Goal: Task Accomplishment & Management: Complete application form

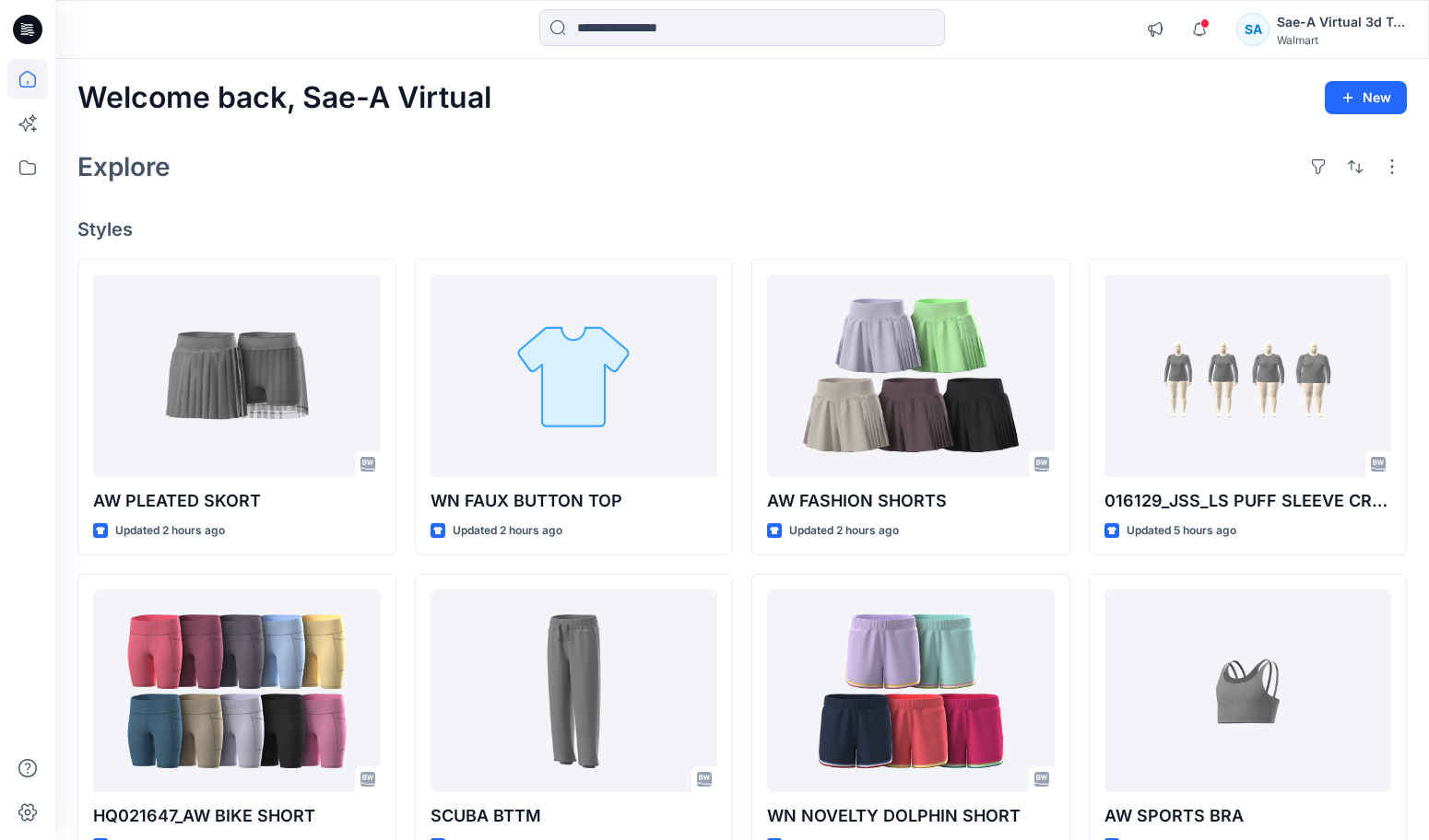
click at [529, 135] on div "Welcome back, Sae-A Virtual New Explore Styles AW PLEATED SKORT Updated 2 hours…" at bounding box center [742, 667] width 1373 height 1216
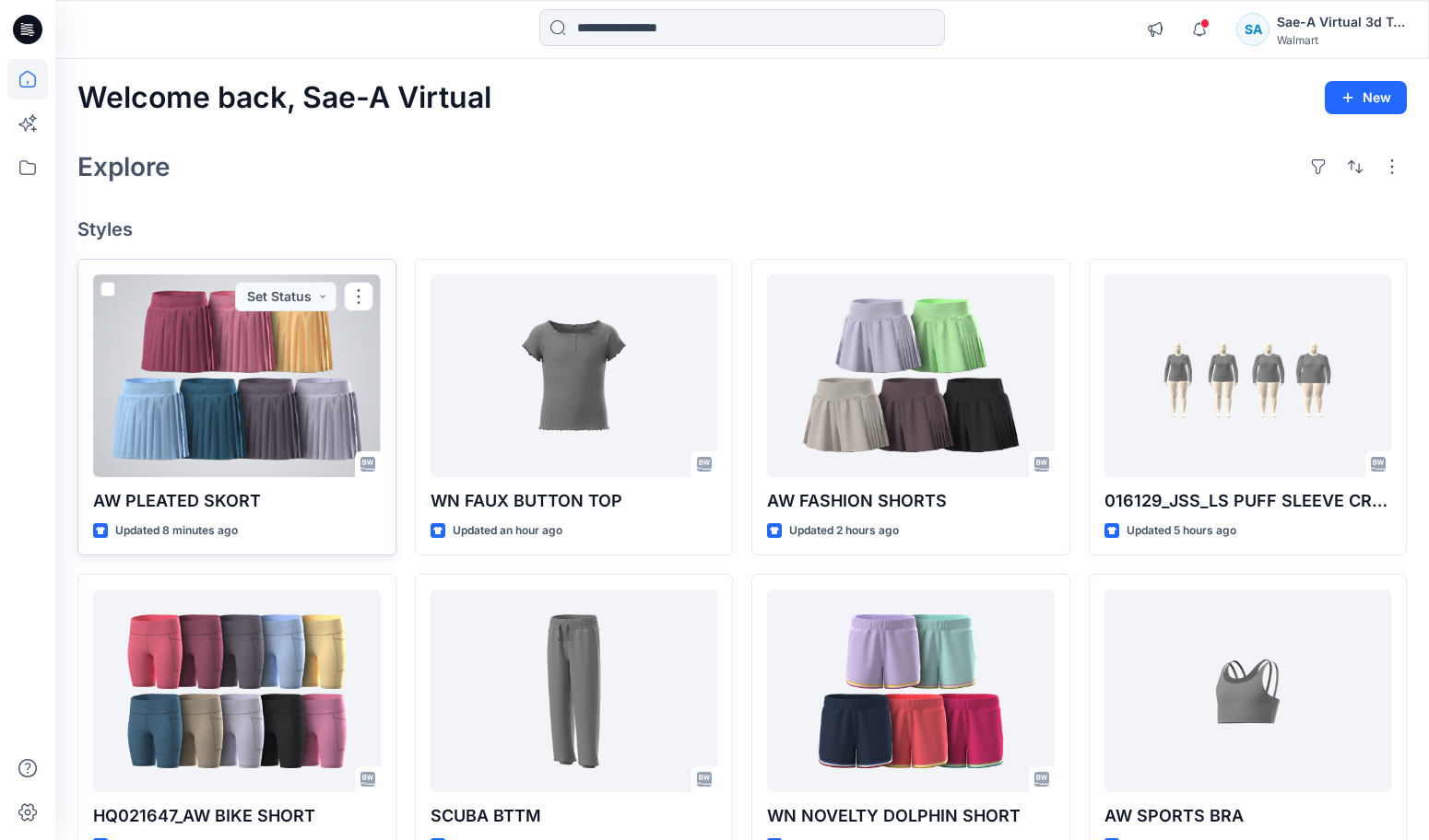
click at [338, 384] on div at bounding box center [237, 376] width 288 height 202
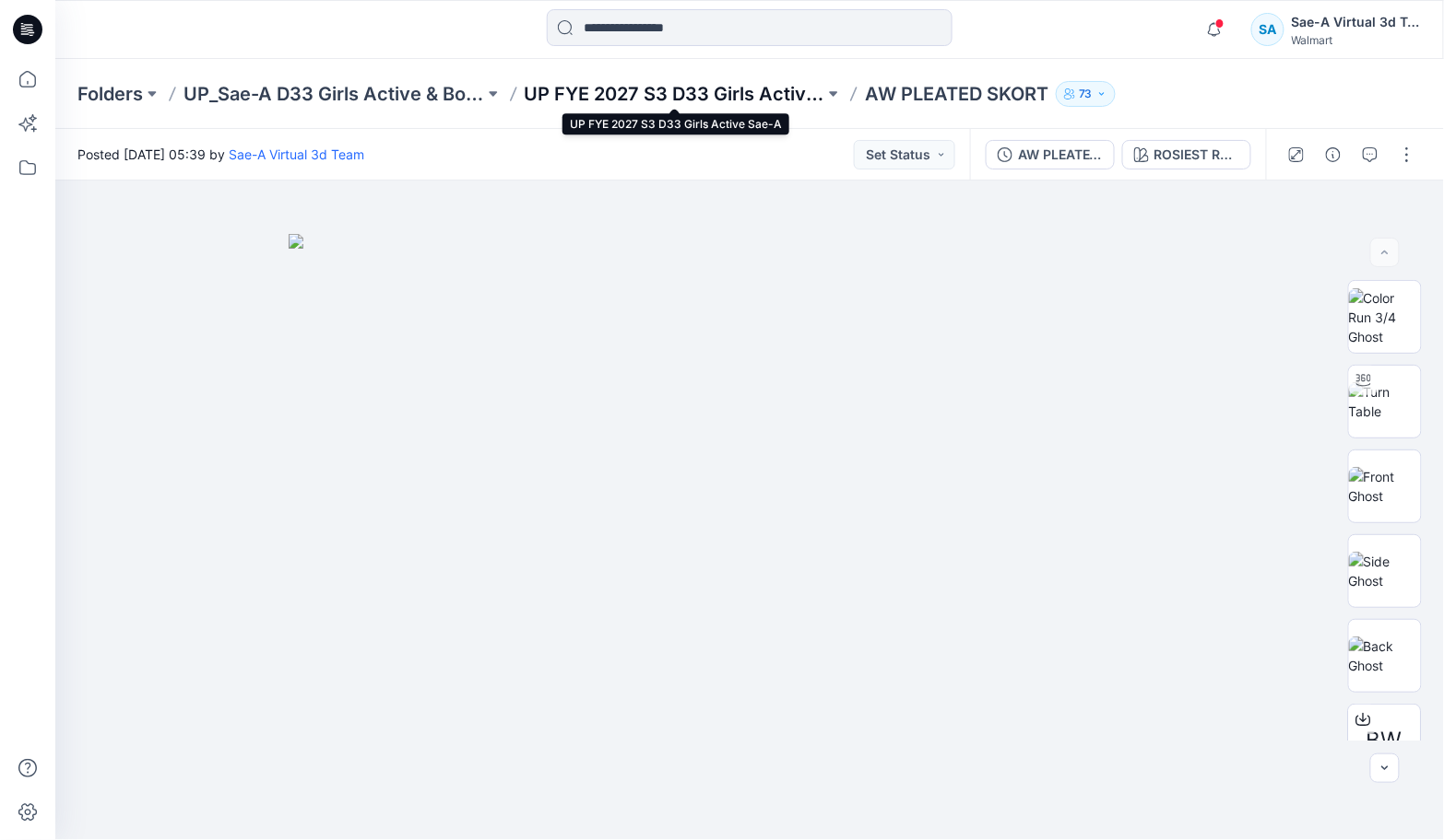
click at [704, 101] on p "UP FYE 2027 S3 D33 Girls Active Sae-A" at bounding box center [675, 94] width 301 height 26
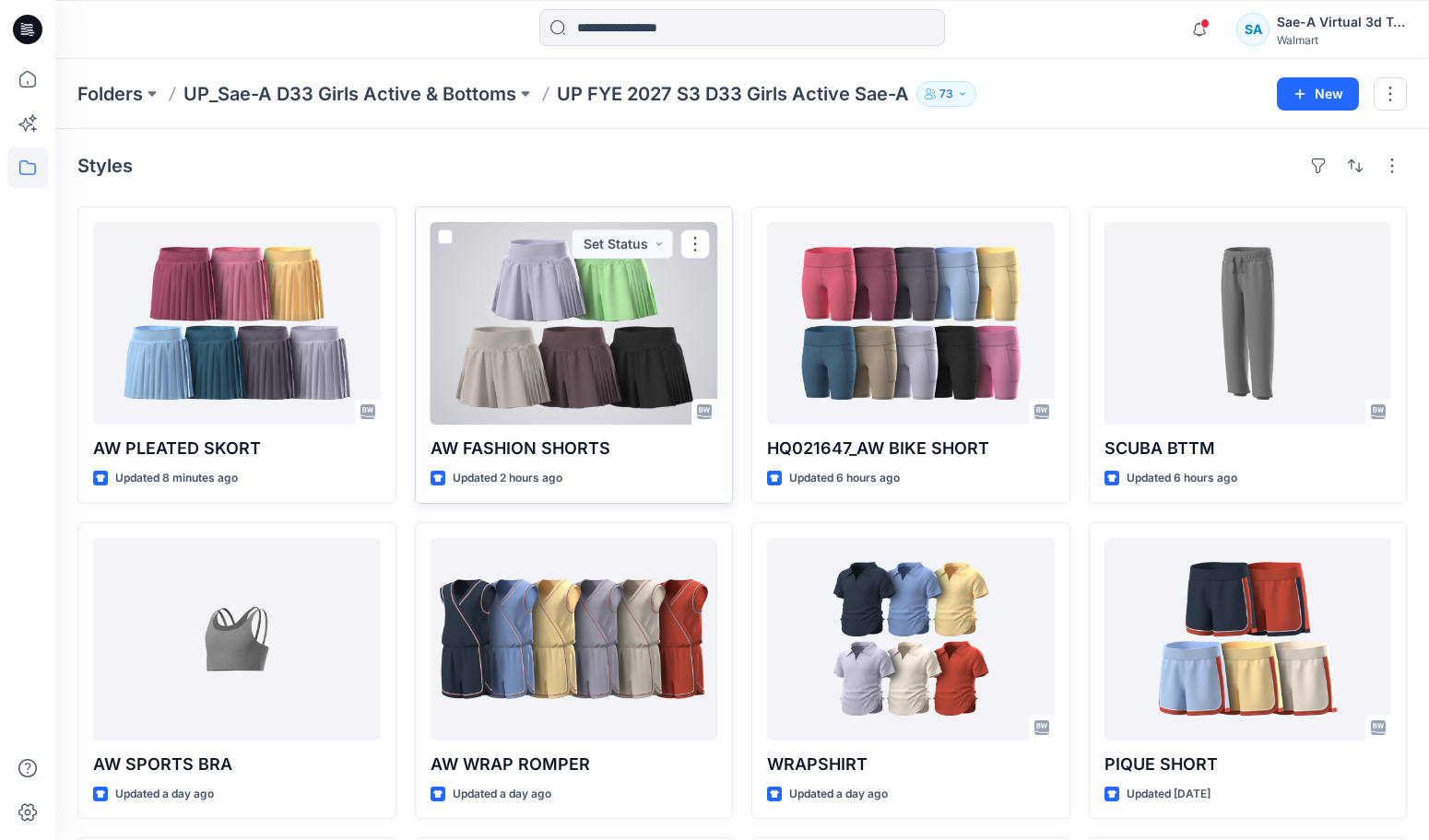
click at [554, 341] on div at bounding box center [575, 323] width 288 height 202
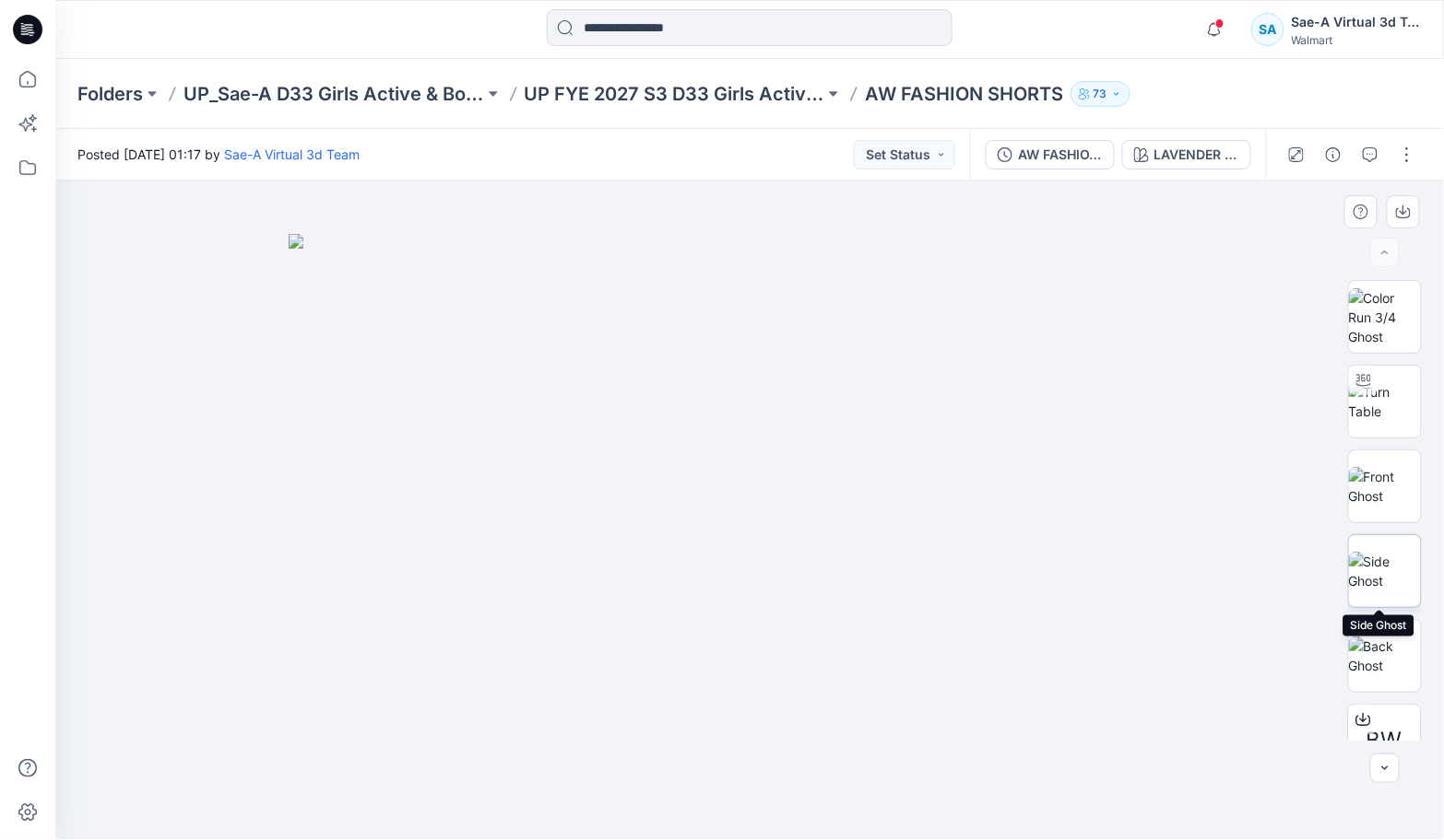
click at [1371, 560] on img at bounding box center [1384, 572] width 72 height 39
click at [1398, 480] on img at bounding box center [1384, 486] width 72 height 39
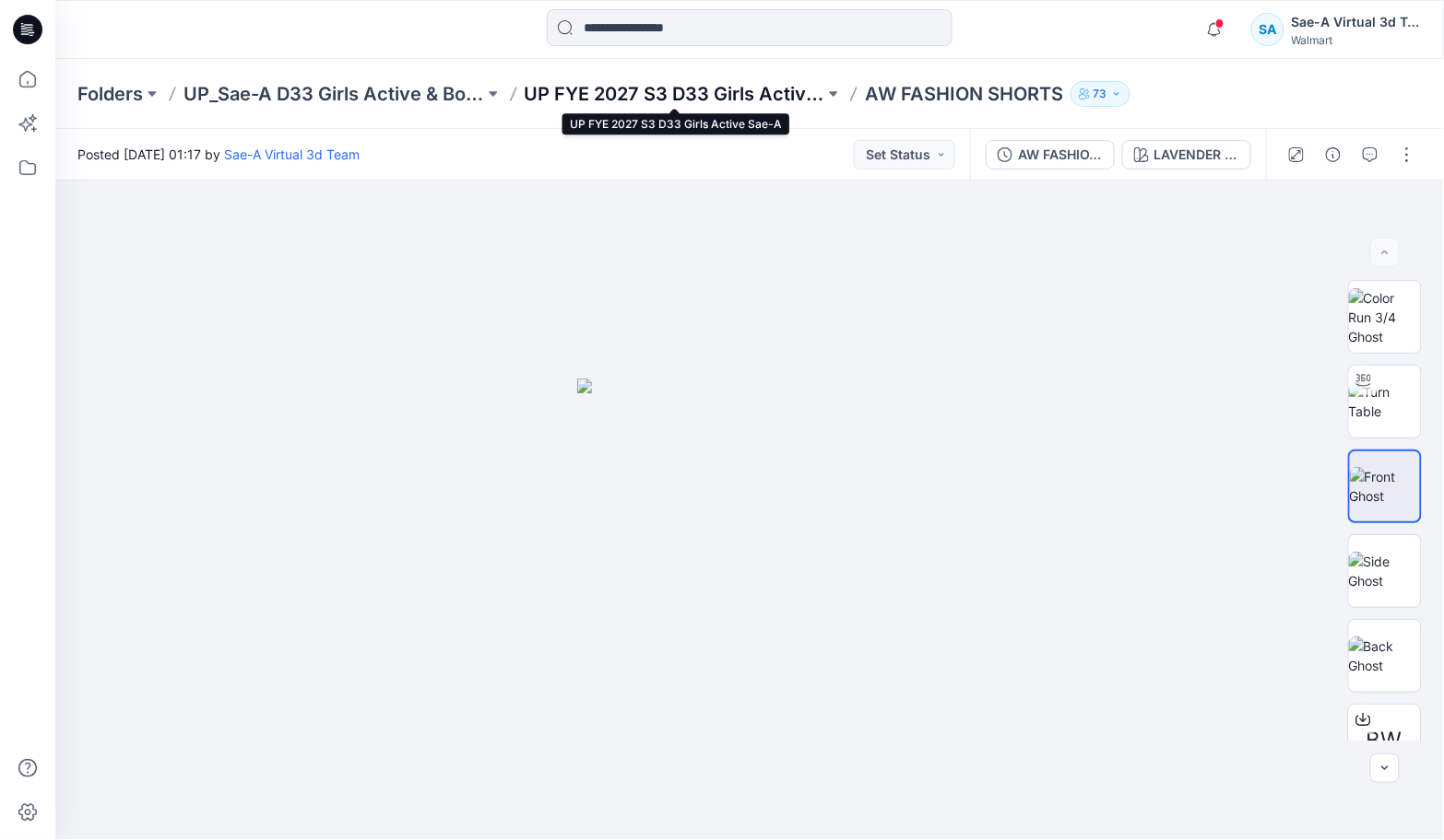
click at [669, 96] on p "UP FYE 2027 S3 D33 Girls Active Sae-A" at bounding box center [675, 94] width 301 height 26
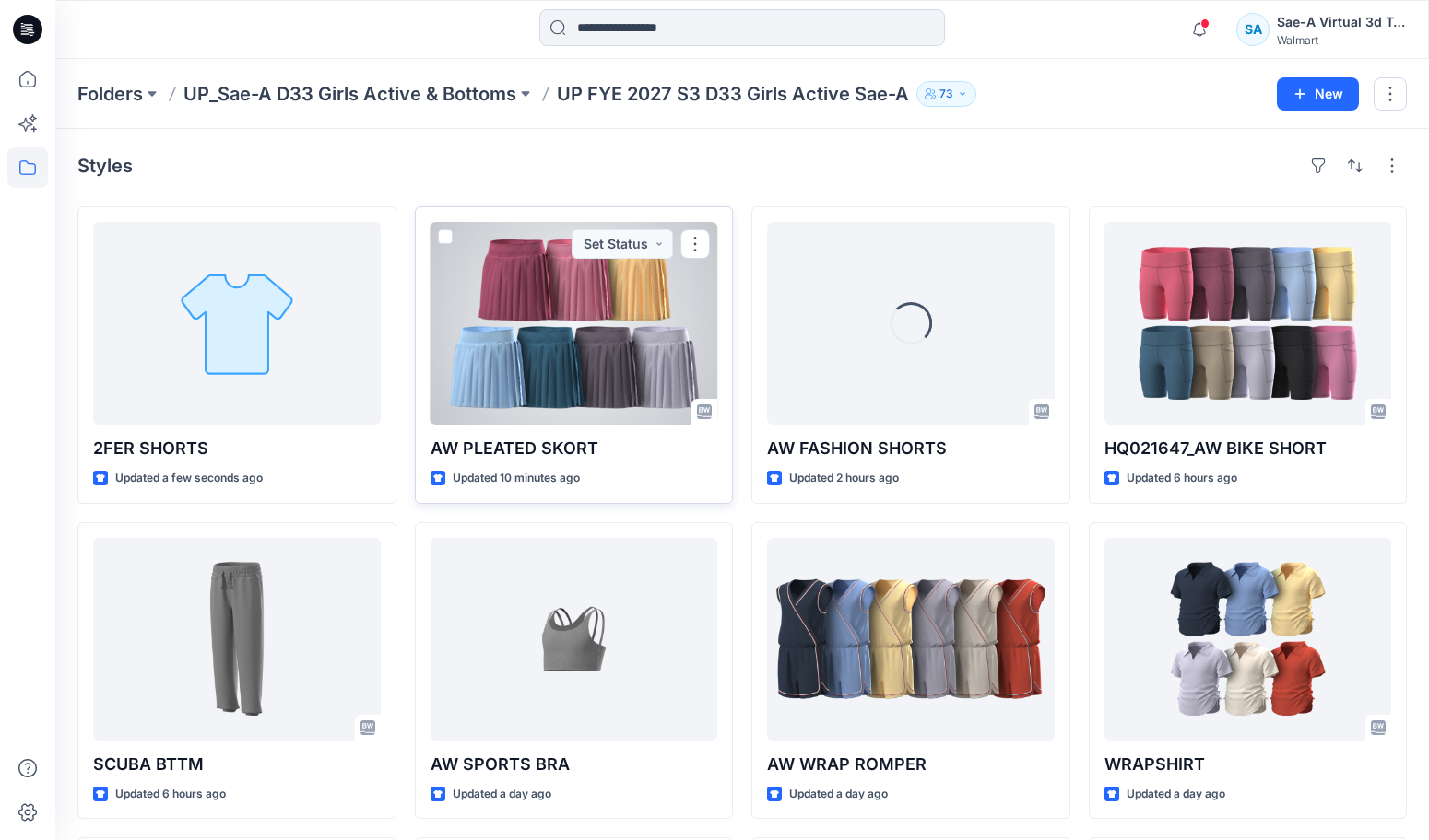
click at [599, 341] on div at bounding box center [575, 323] width 288 height 202
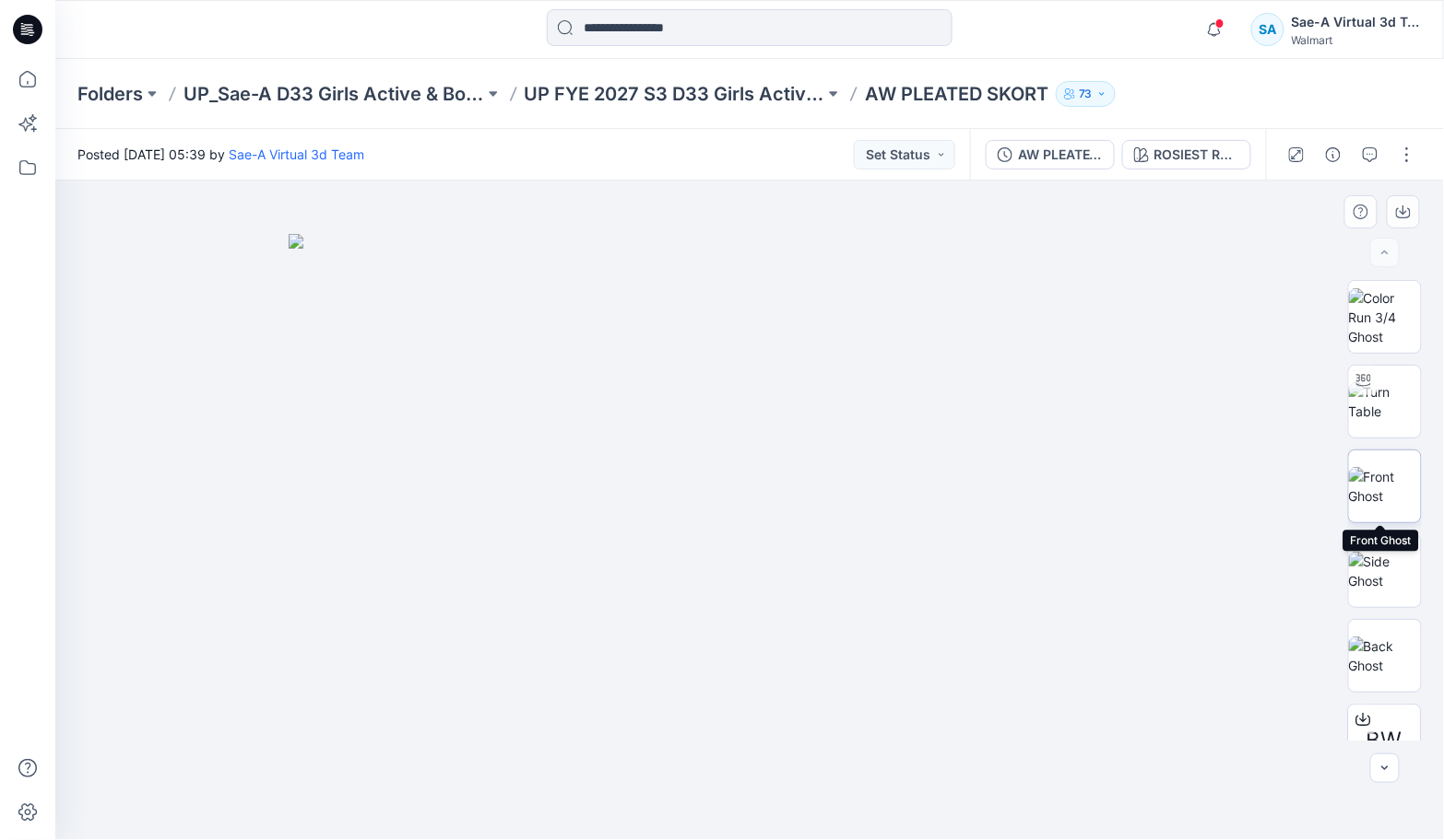
click at [1402, 496] on img at bounding box center [1384, 486] width 72 height 39
click at [1372, 582] on img at bounding box center [1384, 572] width 72 height 39
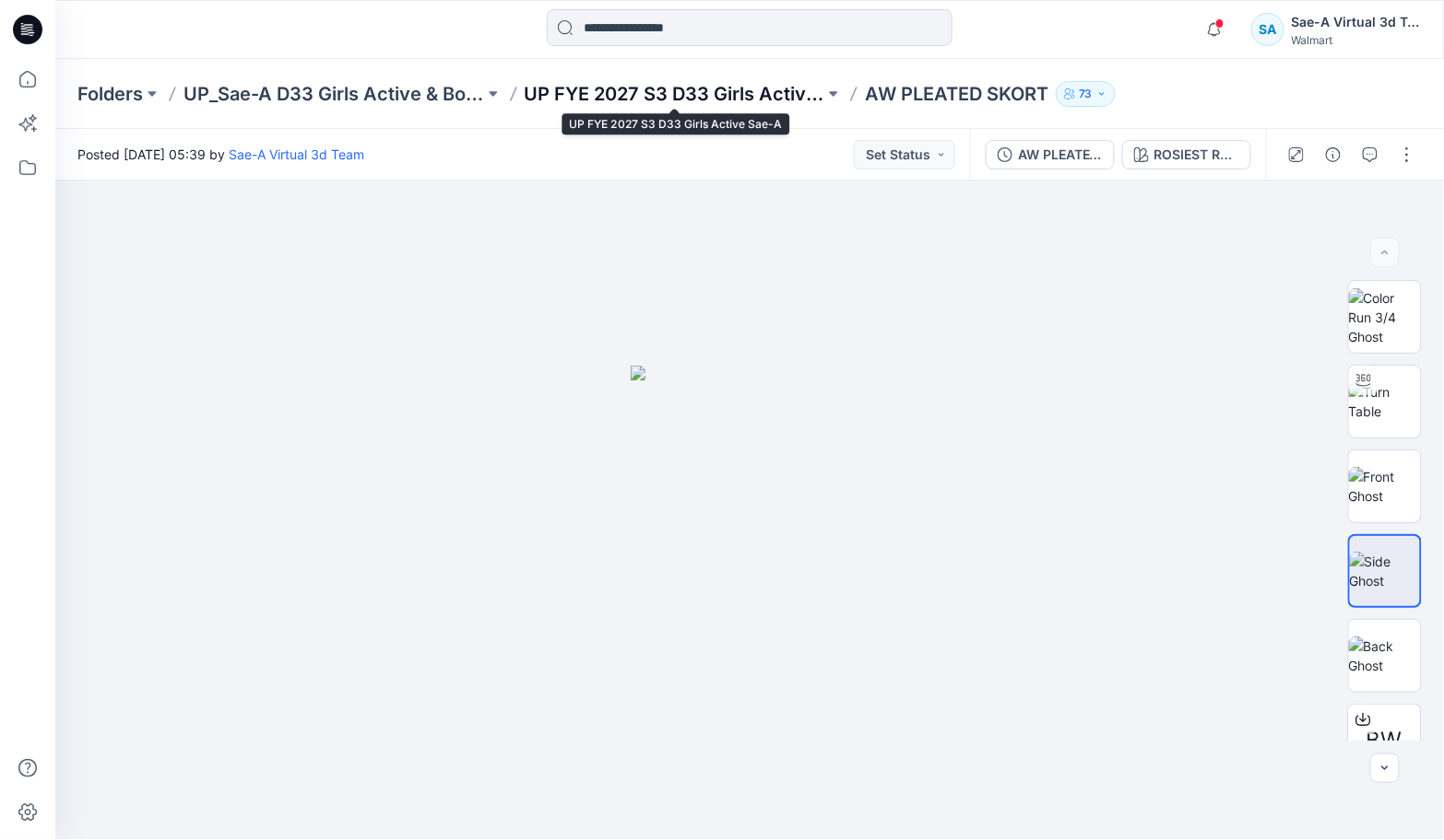
click at [684, 96] on p "UP FYE 2027 S3 D33 Girls Active Sae-A" at bounding box center [675, 94] width 301 height 26
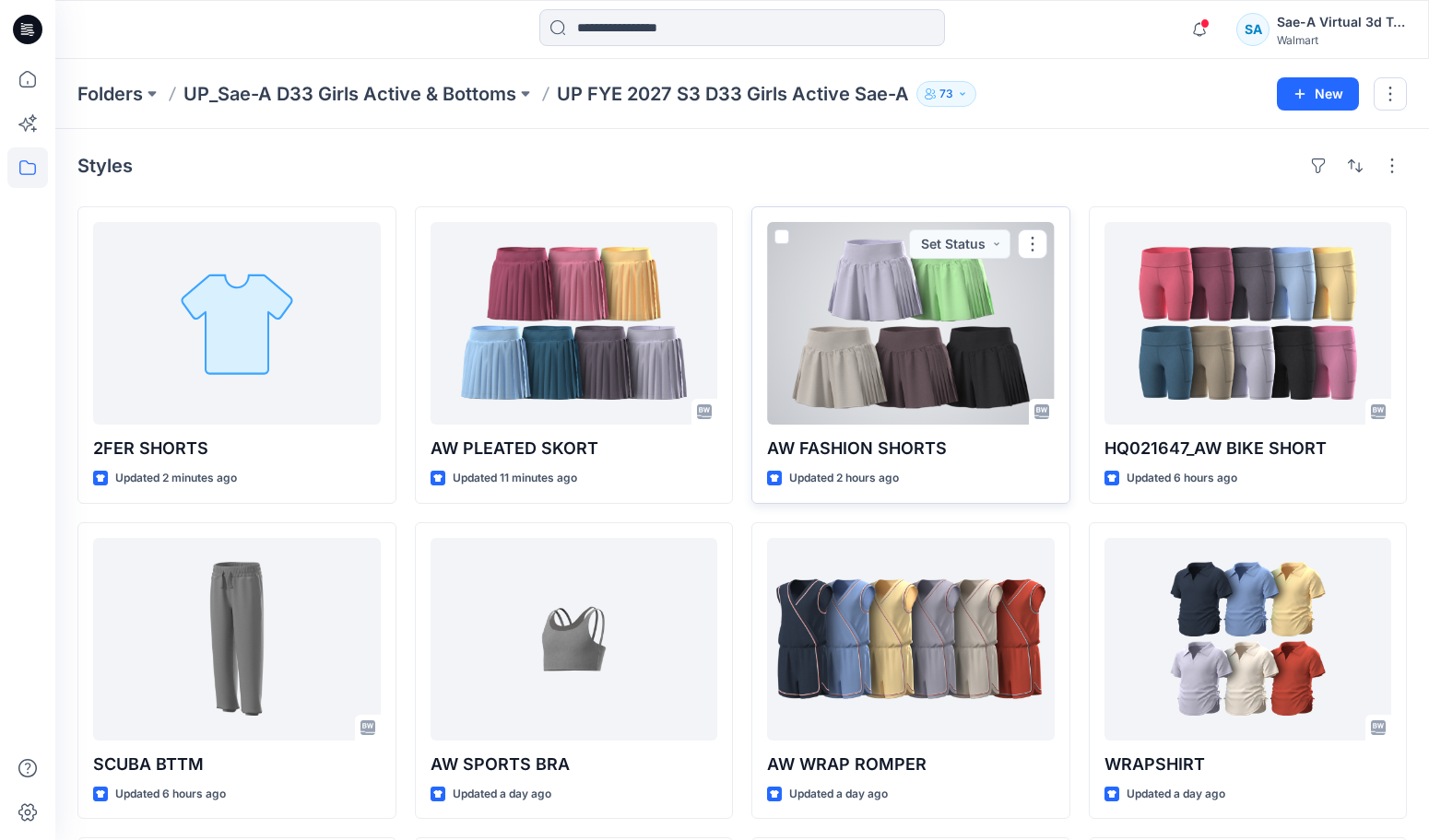
click at [905, 262] on div at bounding box center [911, 323] width 288 height 202
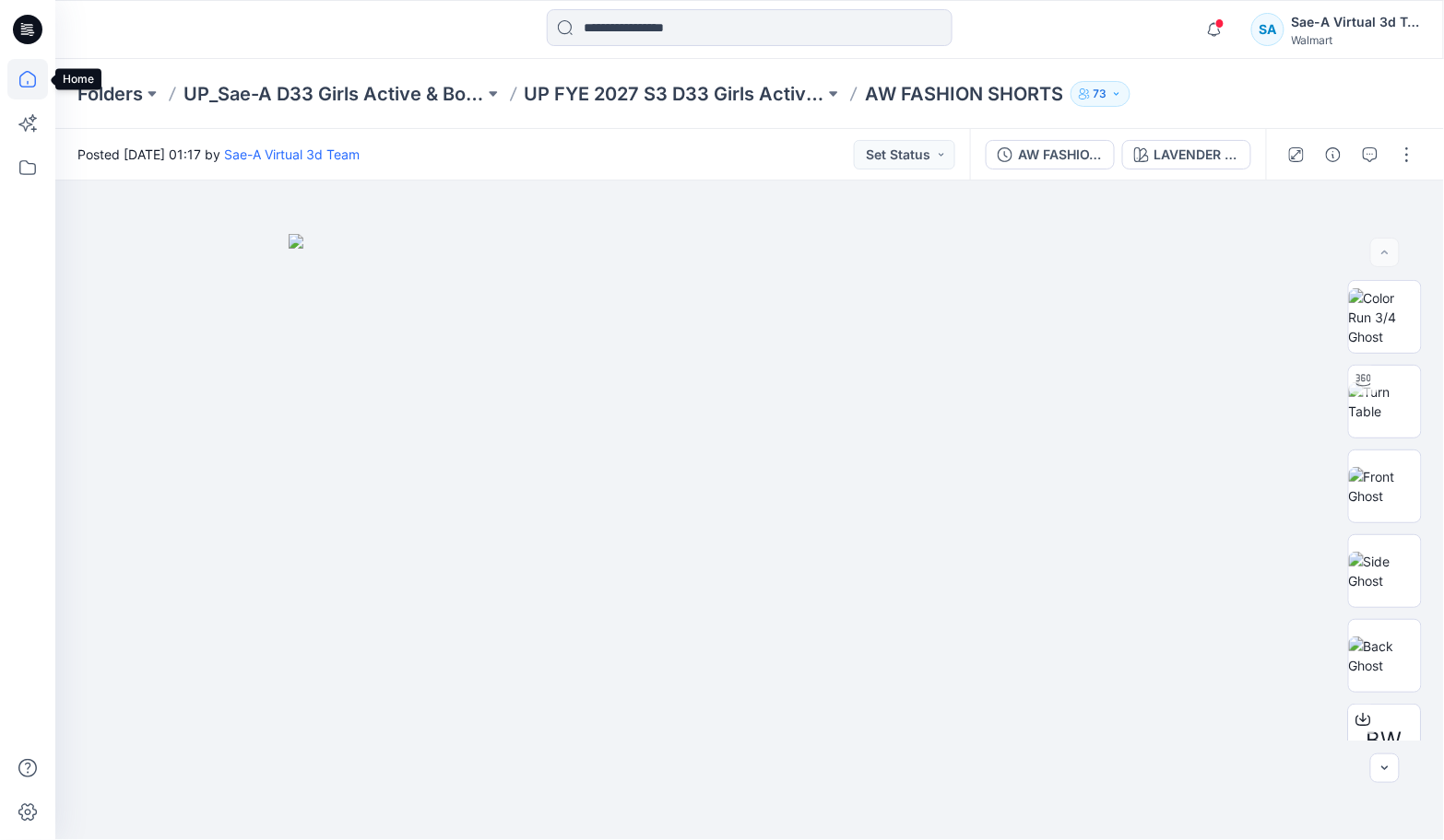
click at [32, 65] on icon at bounding box center [28, 80] width 41 height 41
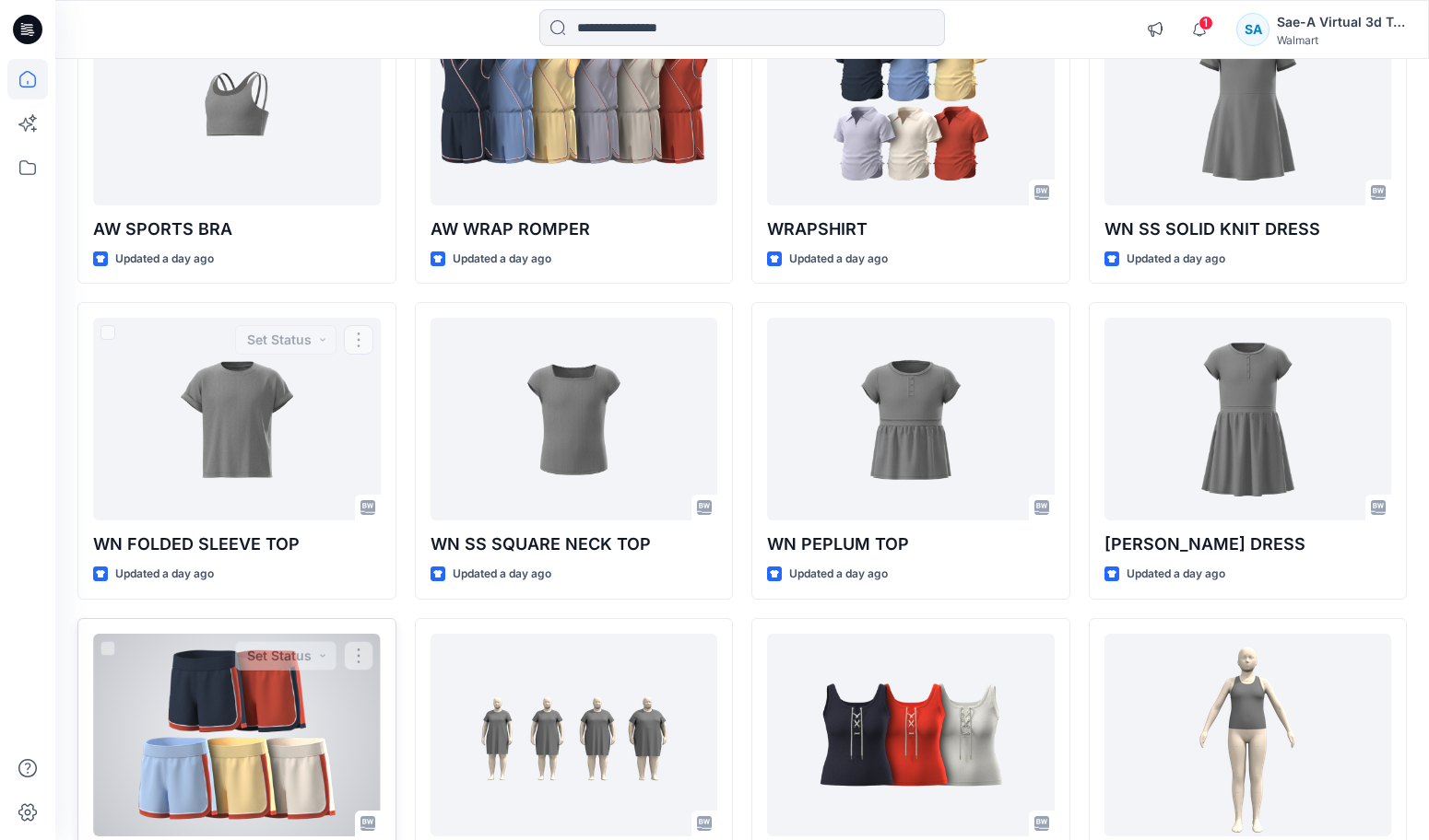
scroll to position [1152, 0]
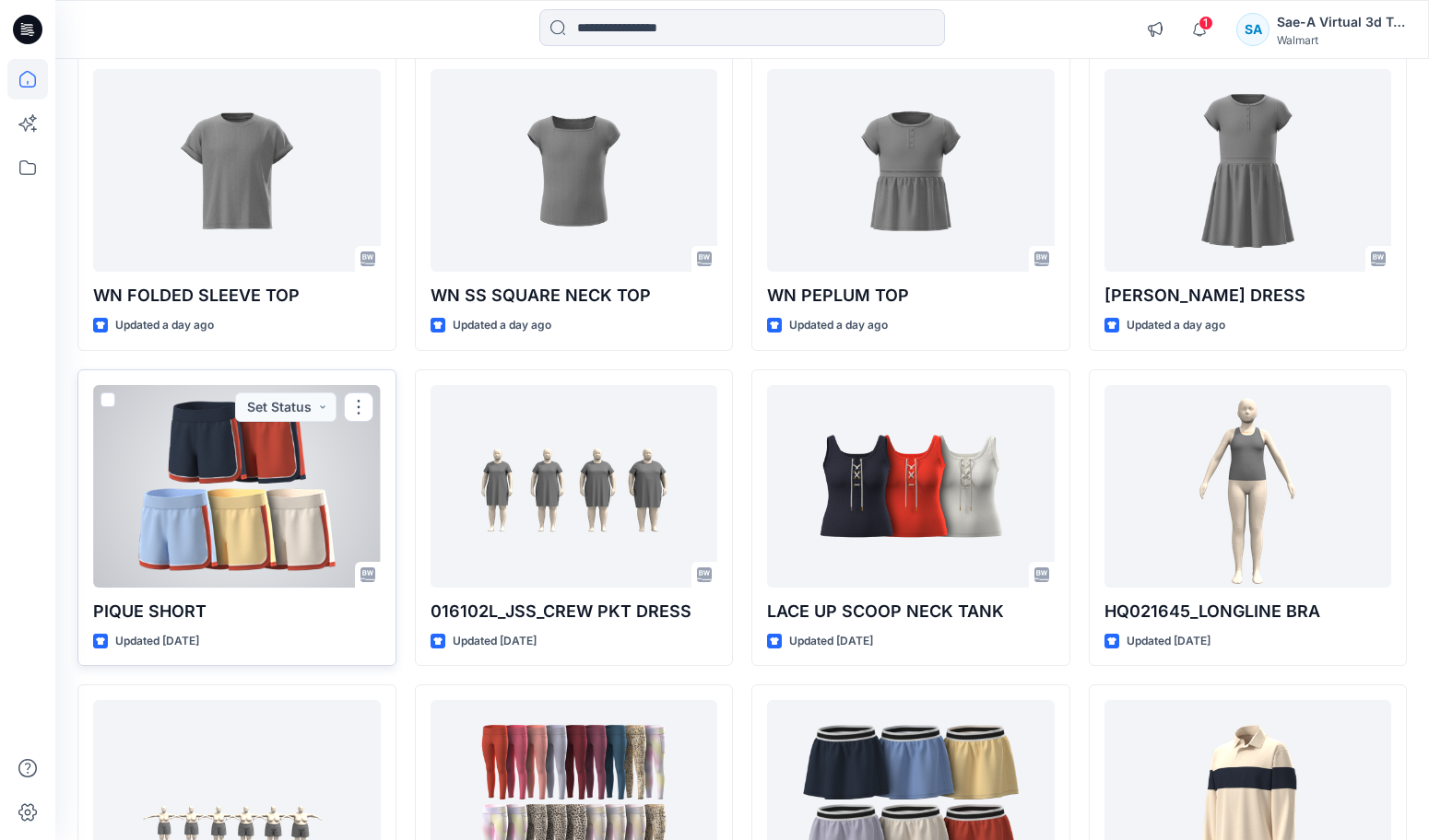
click at [245, 492] on div at bounding box center [237, 486] width 288 height 202
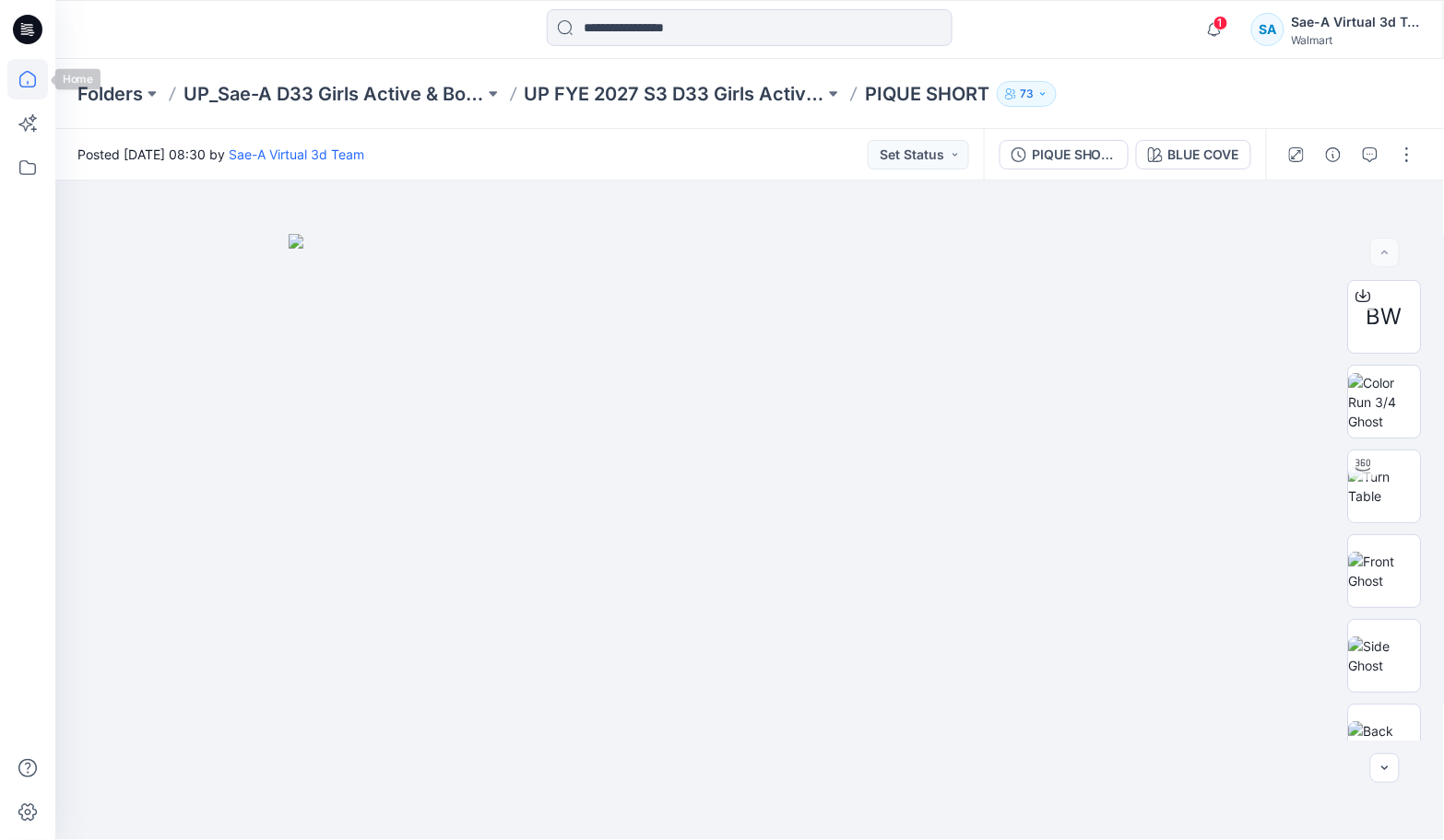
click at [26, 83] on icon at bounding box center [28, 80] width 41 height 41
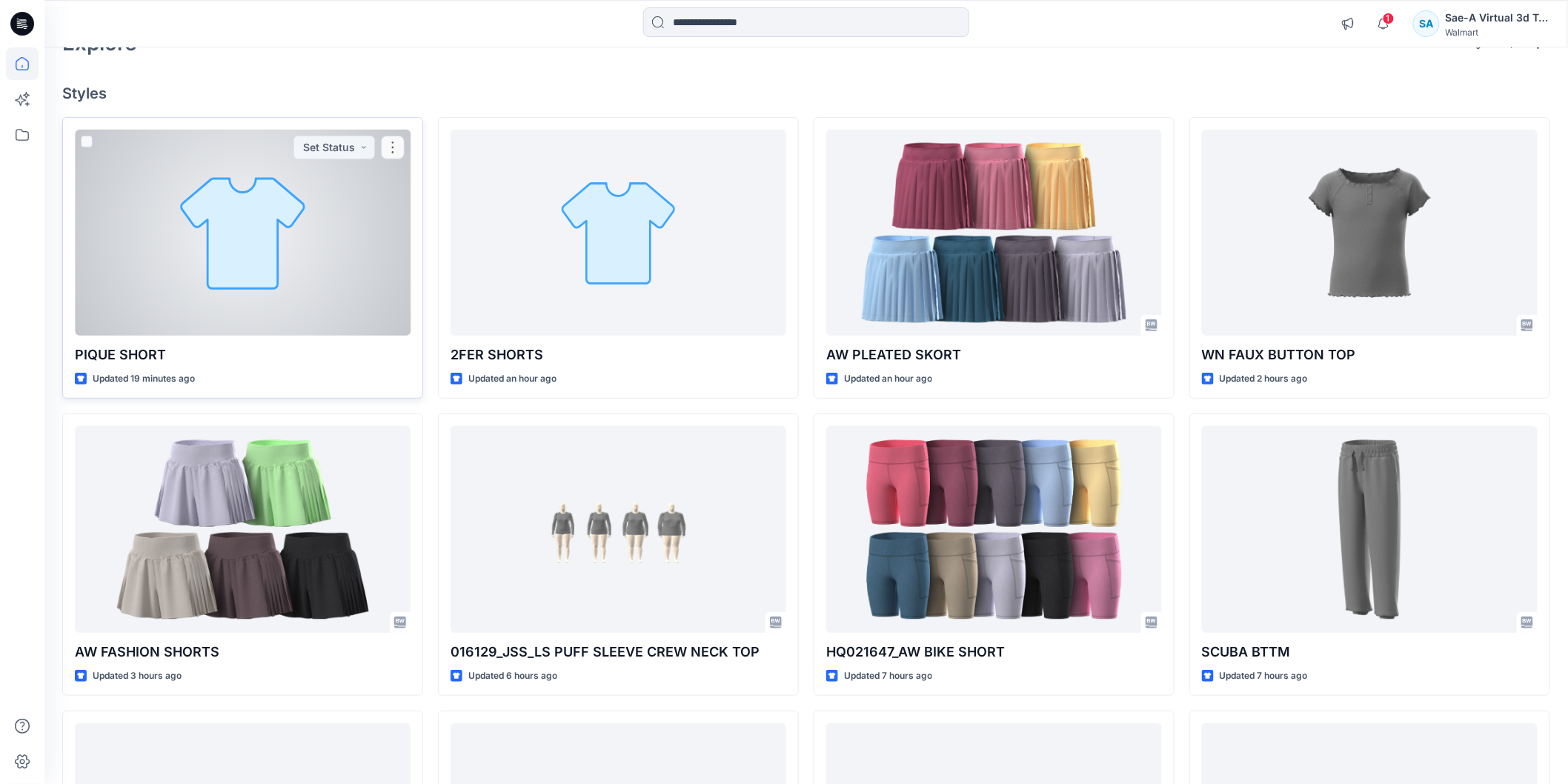
scroll to position [82, 0]
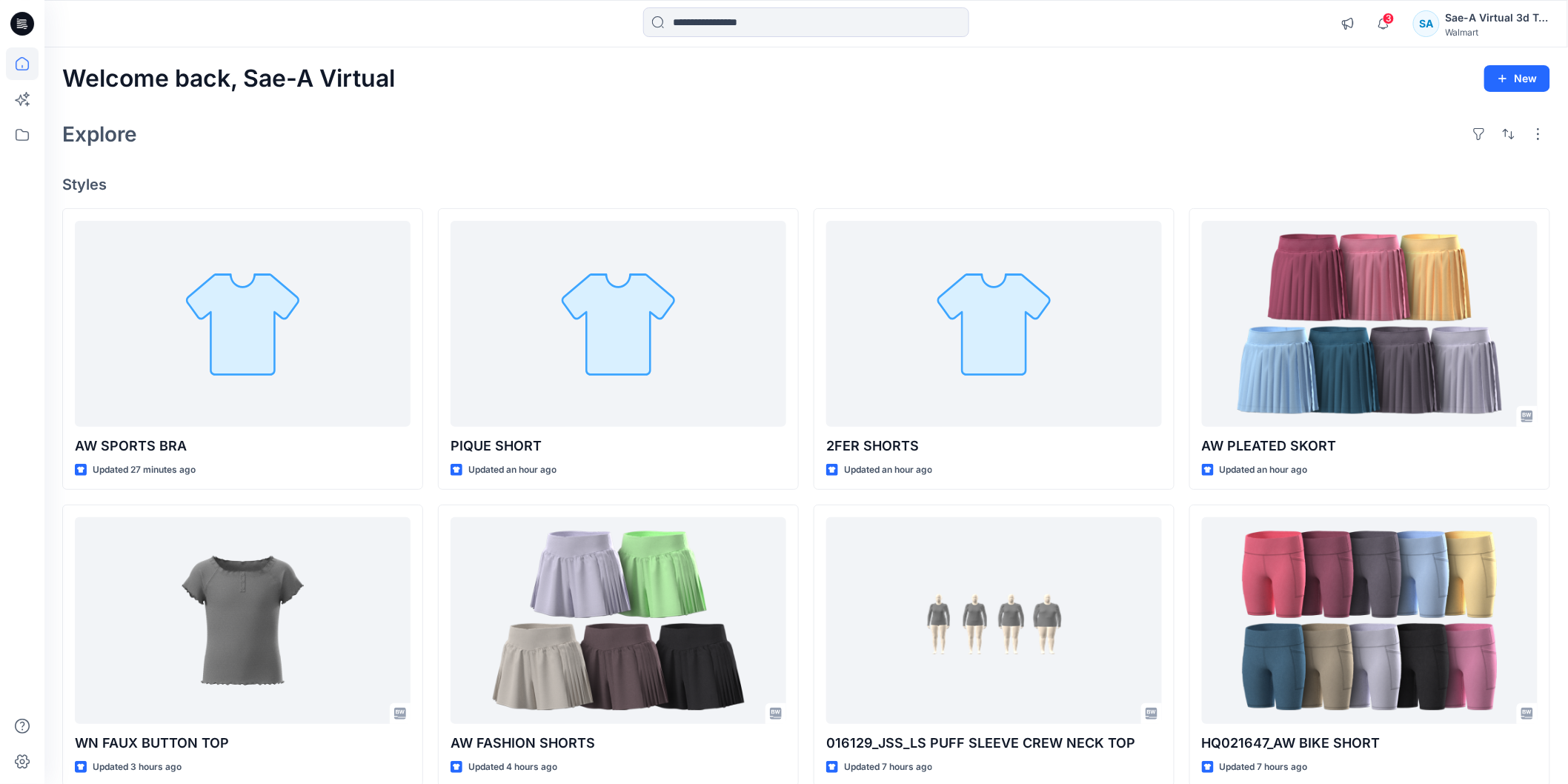
click at [219, 129] on div "Explore" at bounding box center [806, 134] width 1488 height 36
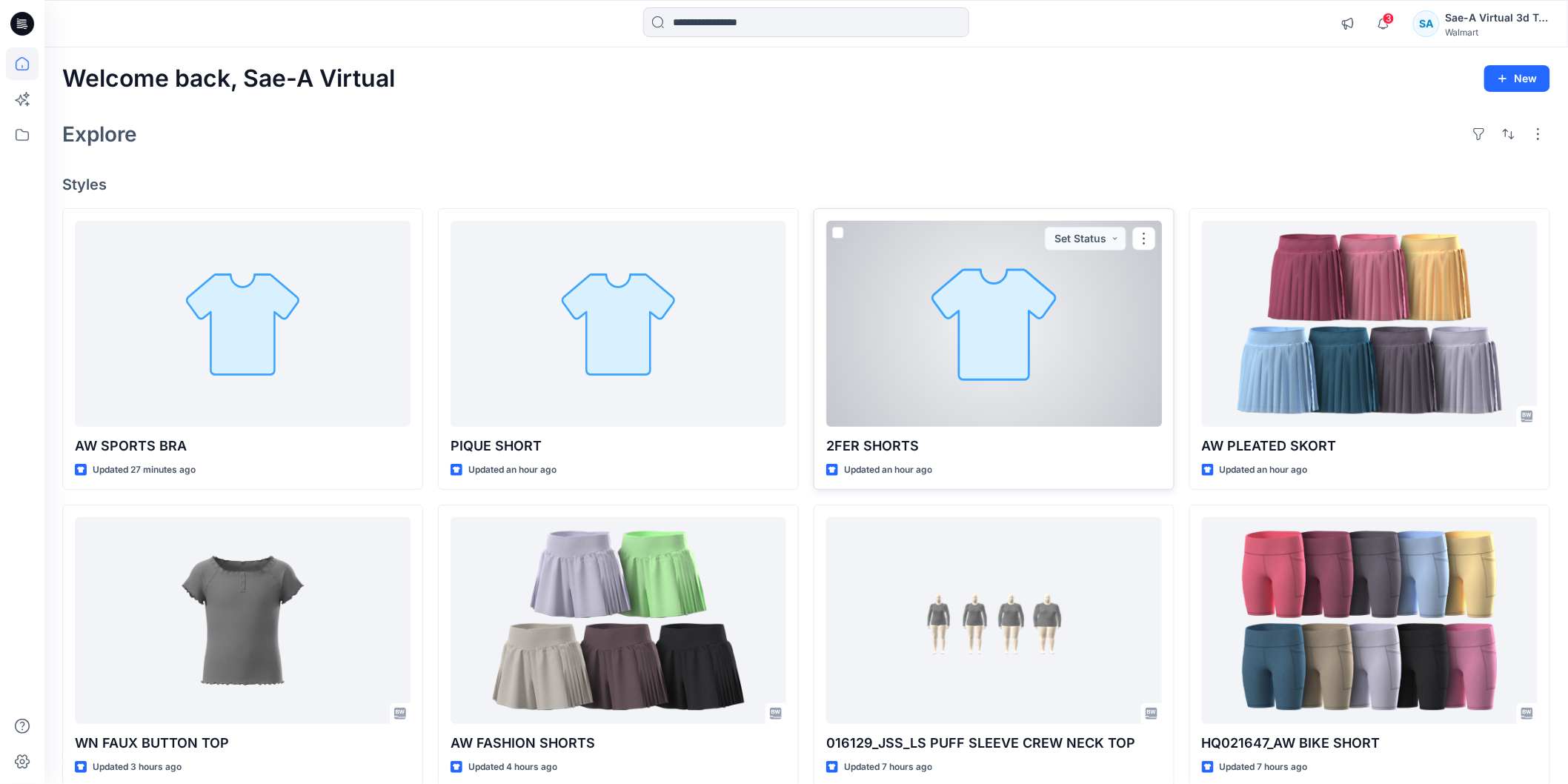
click at [937, 352] on div at bounding box center [995, 324] width 336 height 206
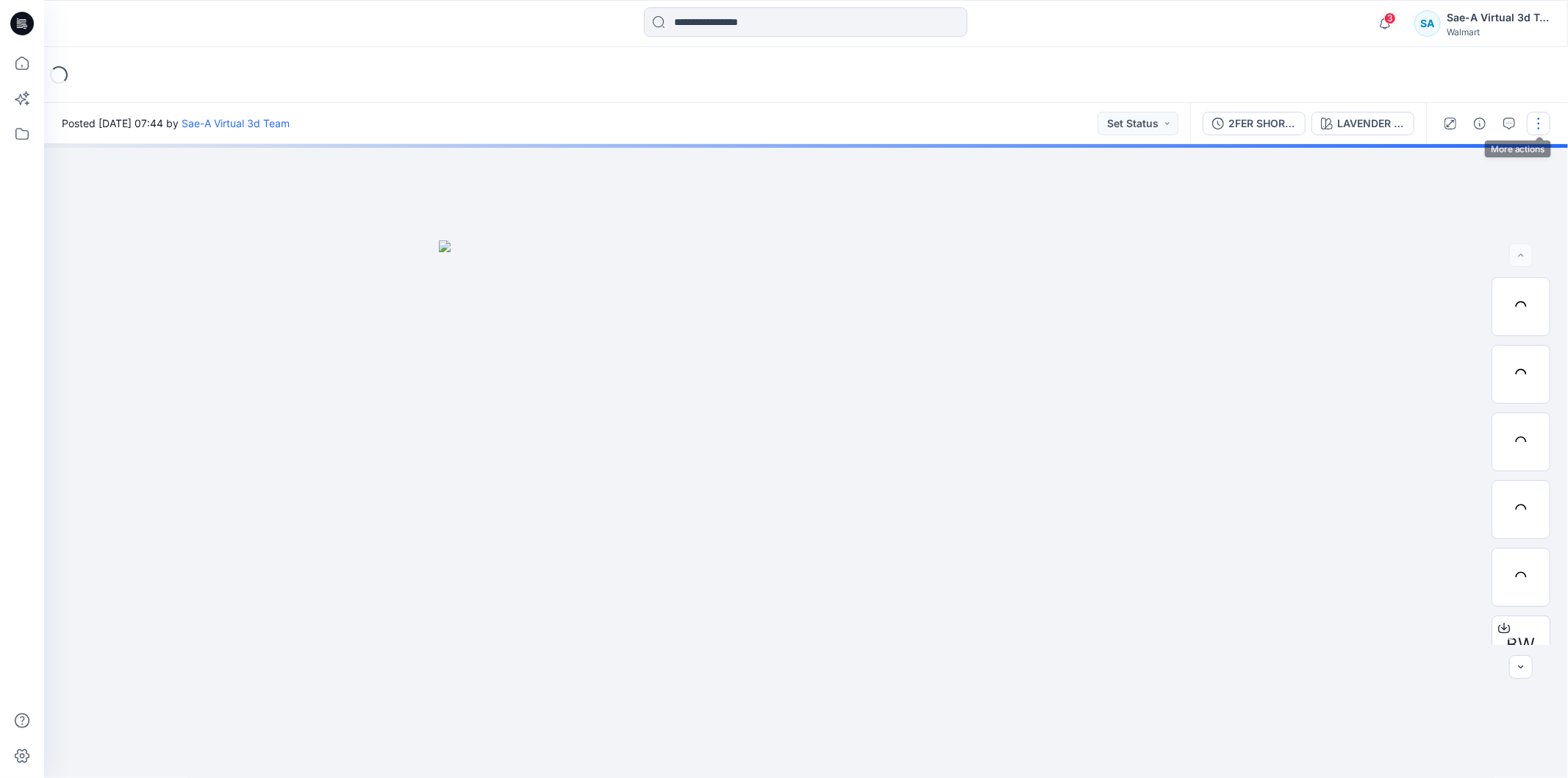
click at [1533, 127] on button "button" at bounding box center [1539, 124] width 24 height 24
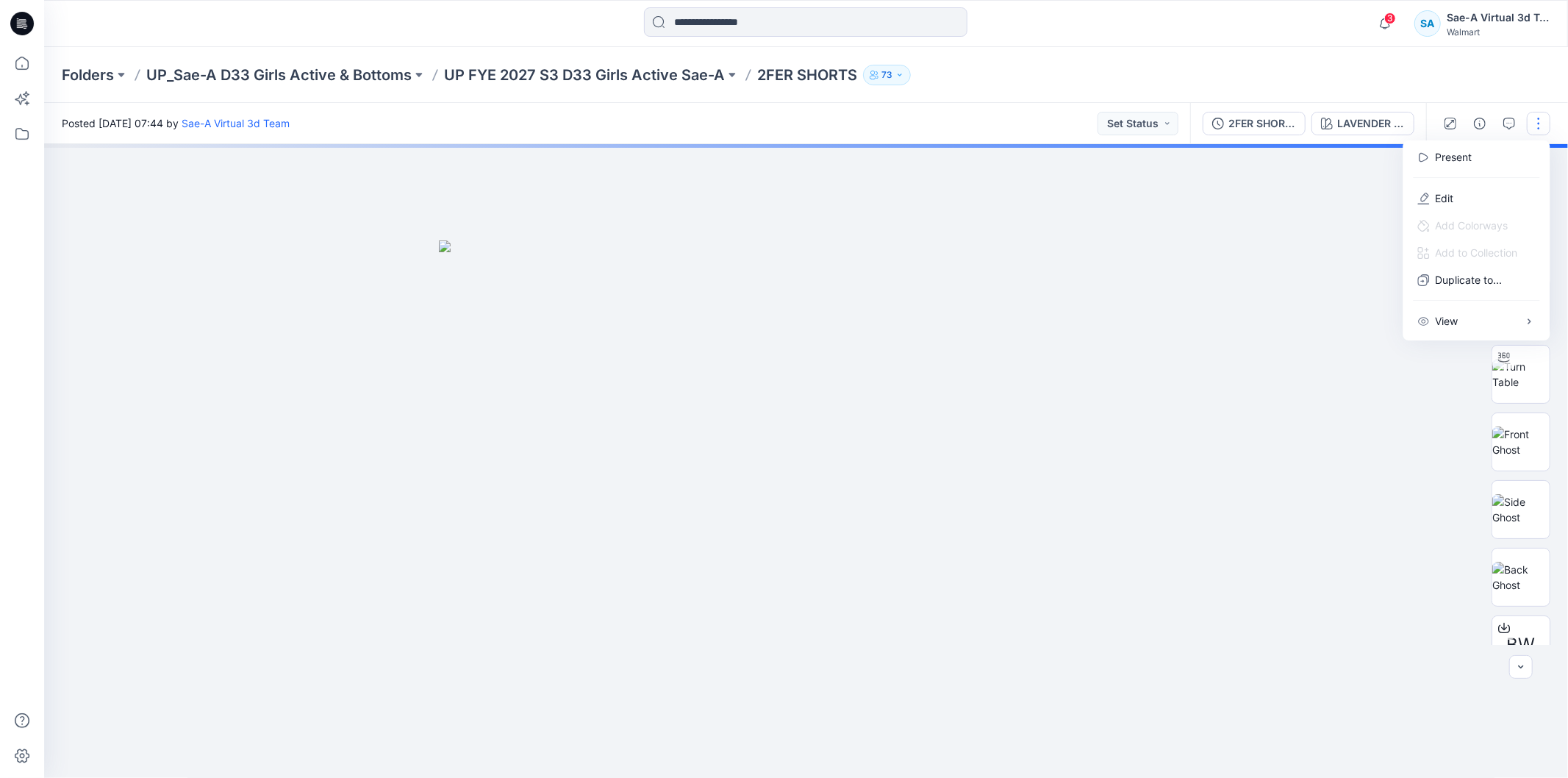
click at [1371, 60] on div "Folders UP_Sae-A D33 Girls Active & Bottoms UP FYE 2027 S3 D33 Girls Active Sae…" at bounding box center [807, 75] width 1524 height 56
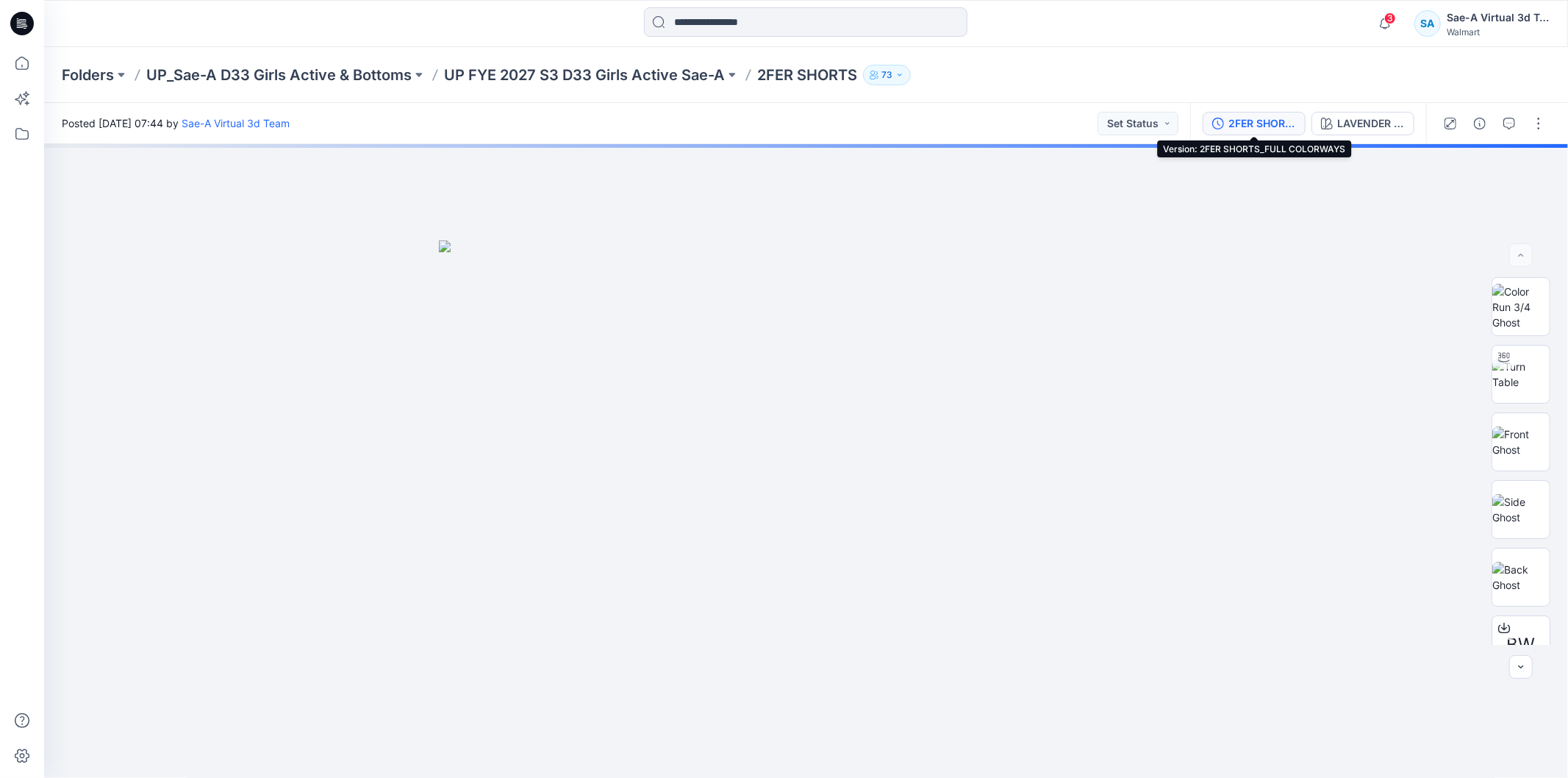
click at [1238, 125] on div "2FER SHORTS_FULL COLORWAYS" at bounding box center [1262, 124] width 67 height 16
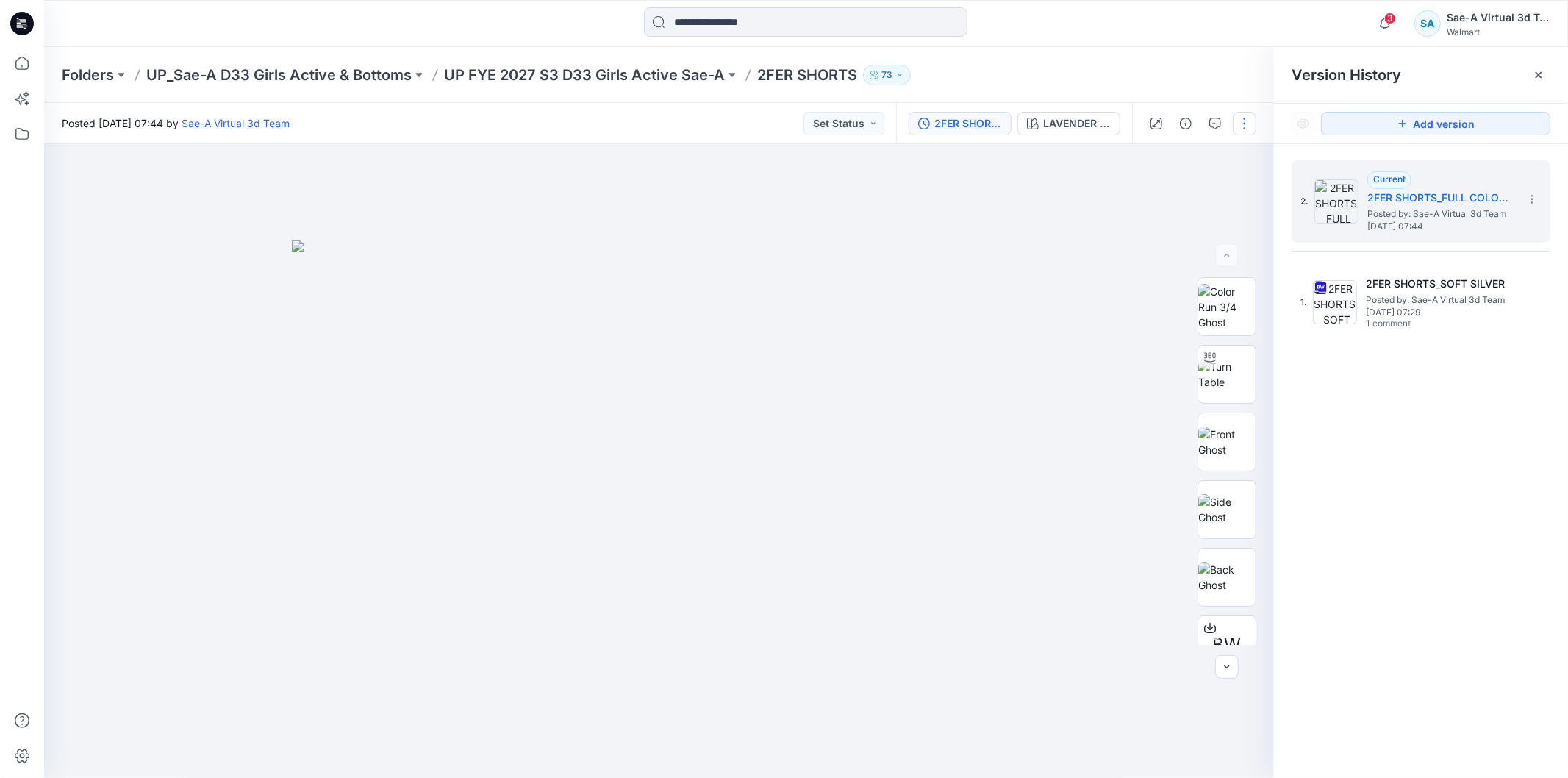
click at [1241, 127] on button "button" at bounding box center [1245, 124] width 24 height 24
click at [1174, 195] on button "Edit" at bounding box center [1184, 198] width 136 height 27
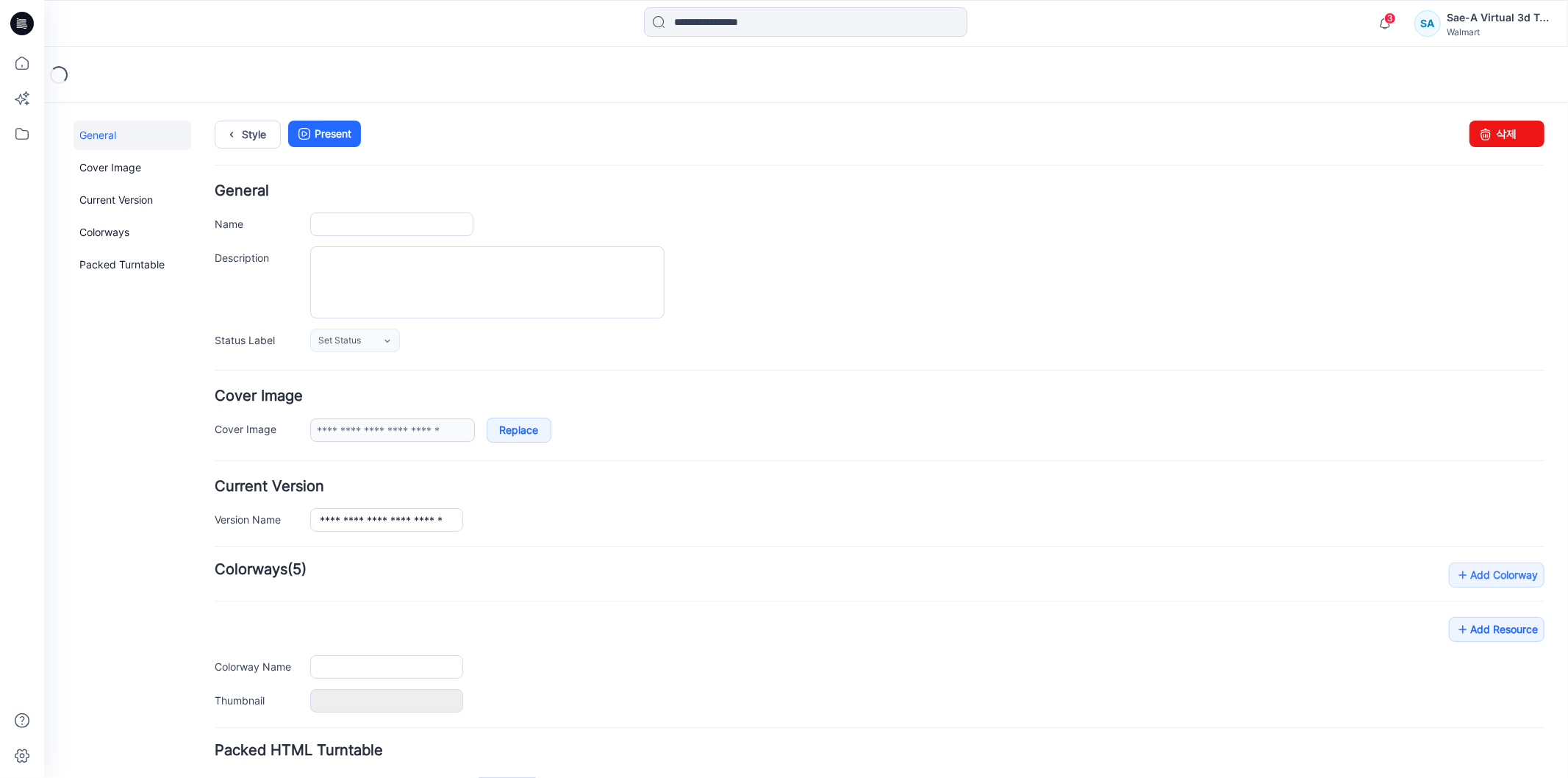
type input "**********"
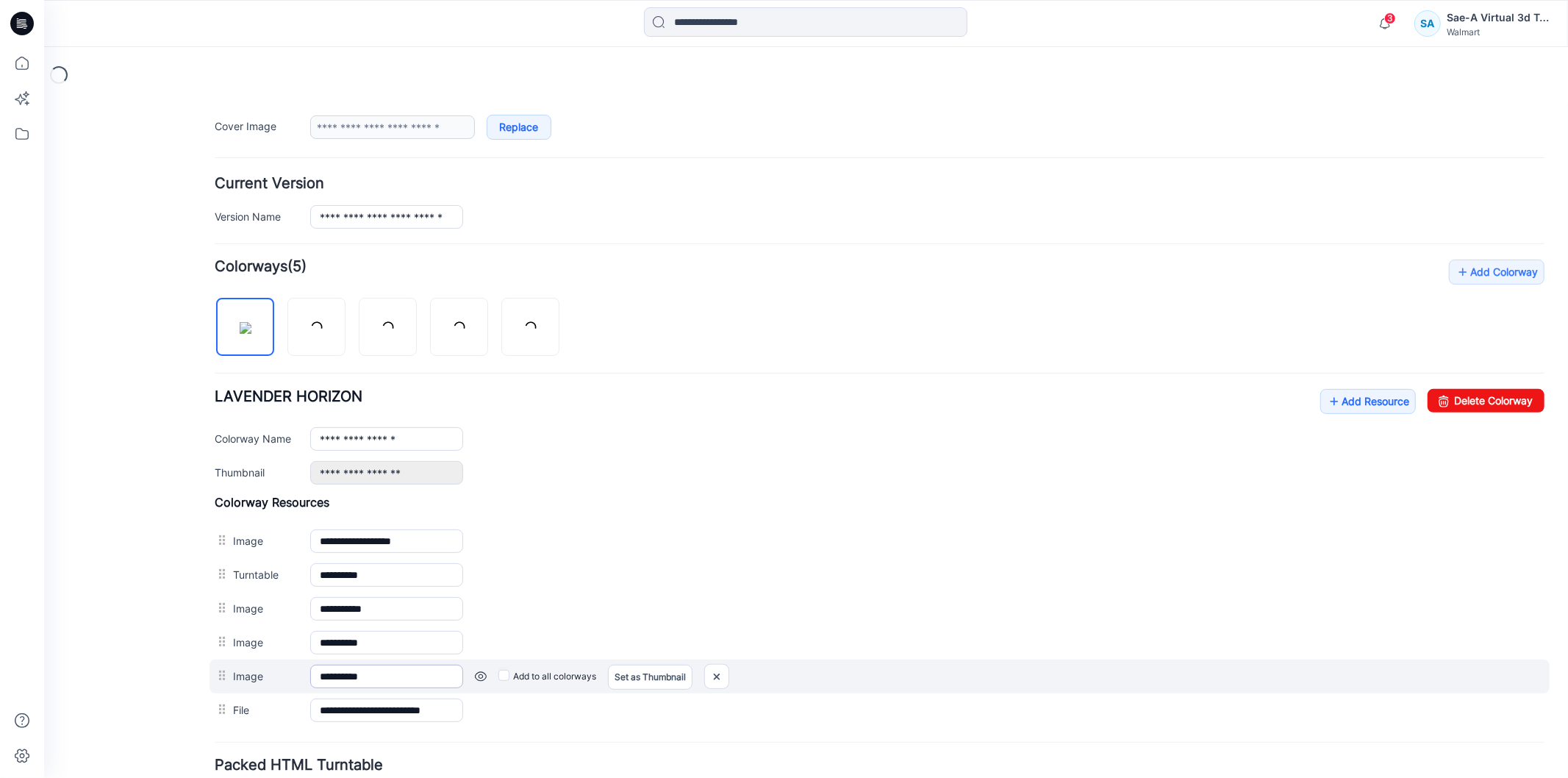
scroll to position [423, 0]
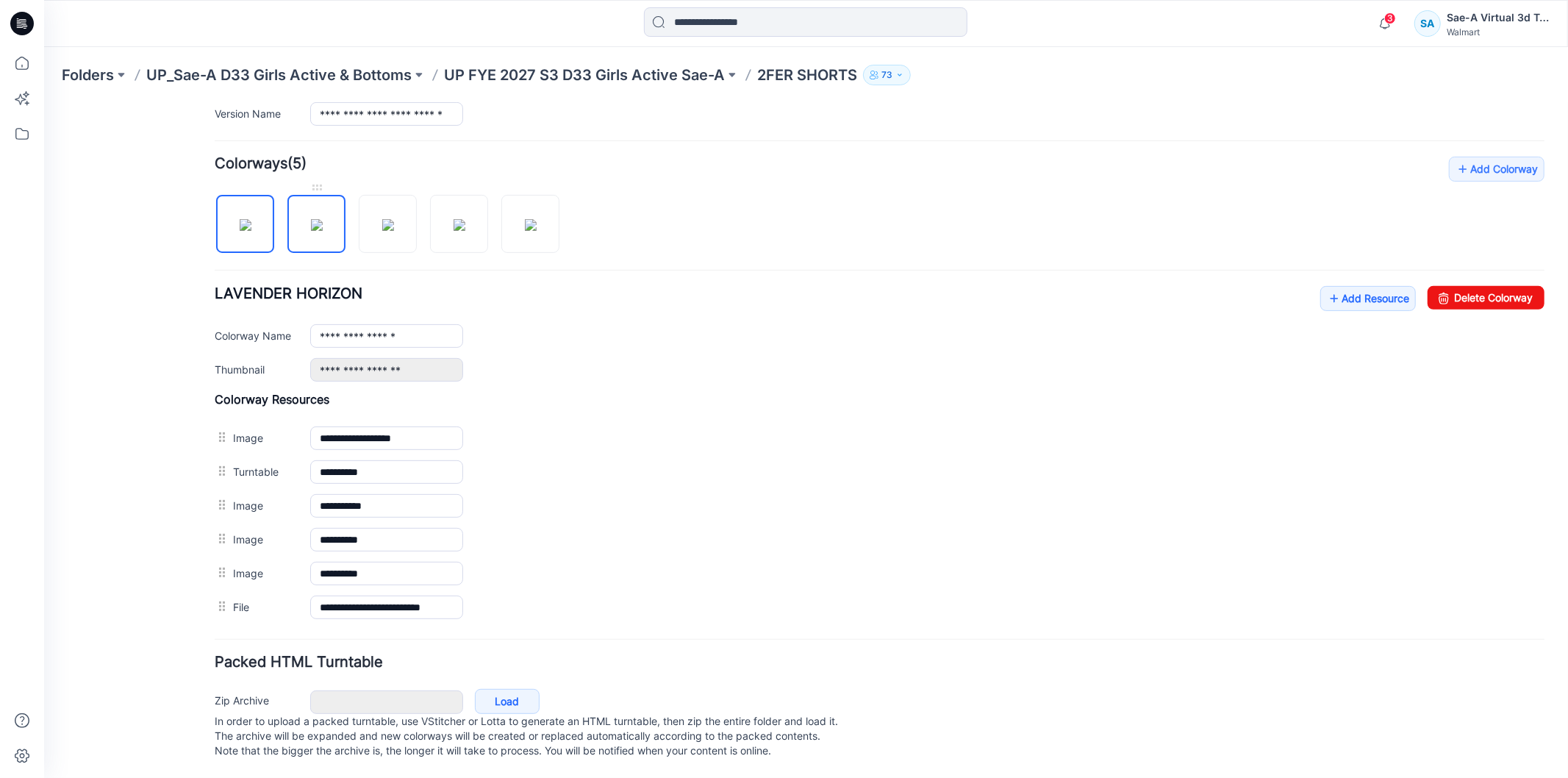
click at [316, 225] on img at bounding box center [316, 225] width 12 height 12
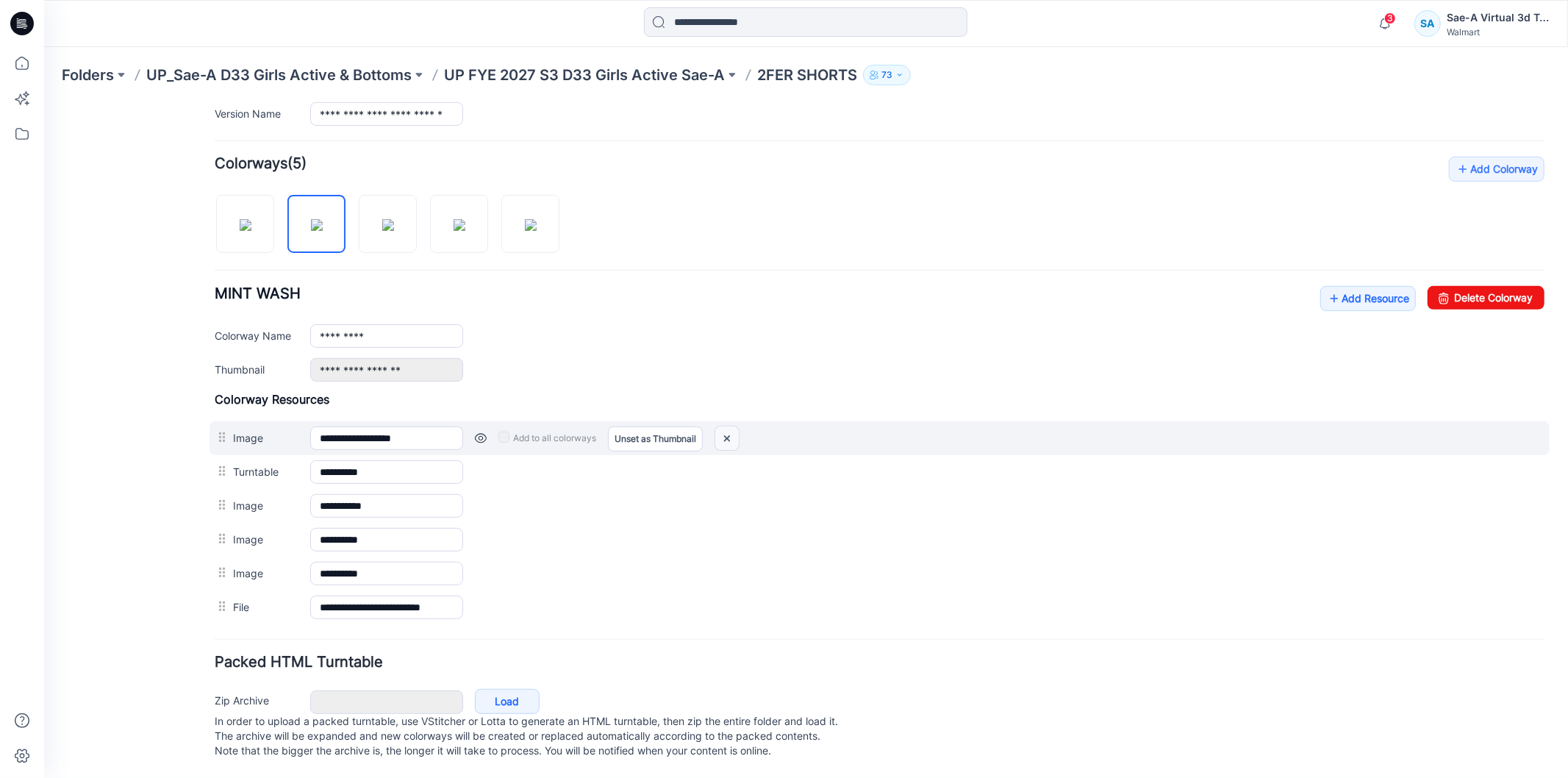
click at [733, 426] on img at bounding box center [727, 438] width 24 height 24
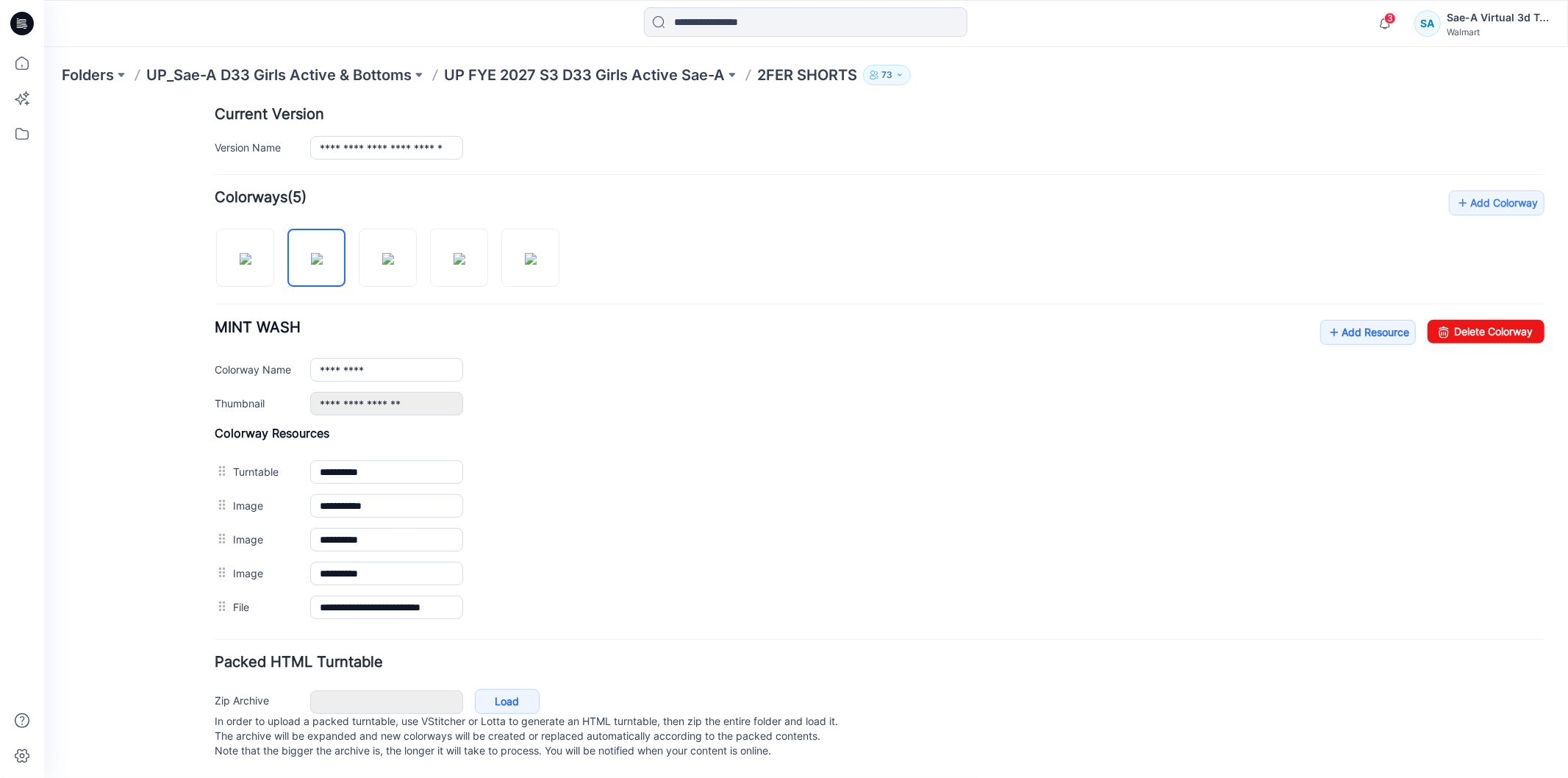
scroll to position [390, 0]
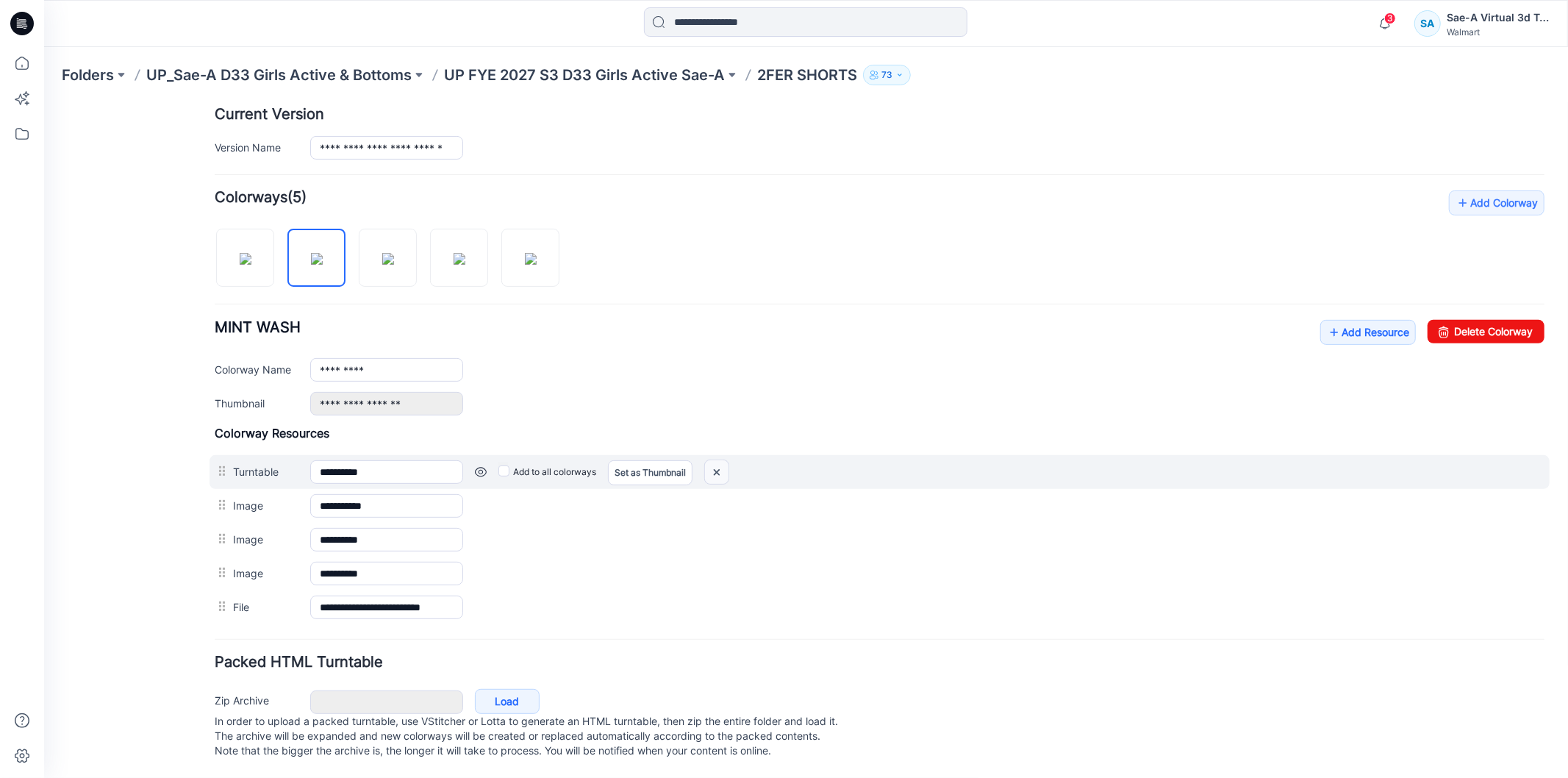
drag, startPoint x: 720, startPoint y: 455, endPoint x: 910, endPoint y: 188, distance: 327.7
click at [720, 459] on img at bounding box center [716, 471] width 24 height 24
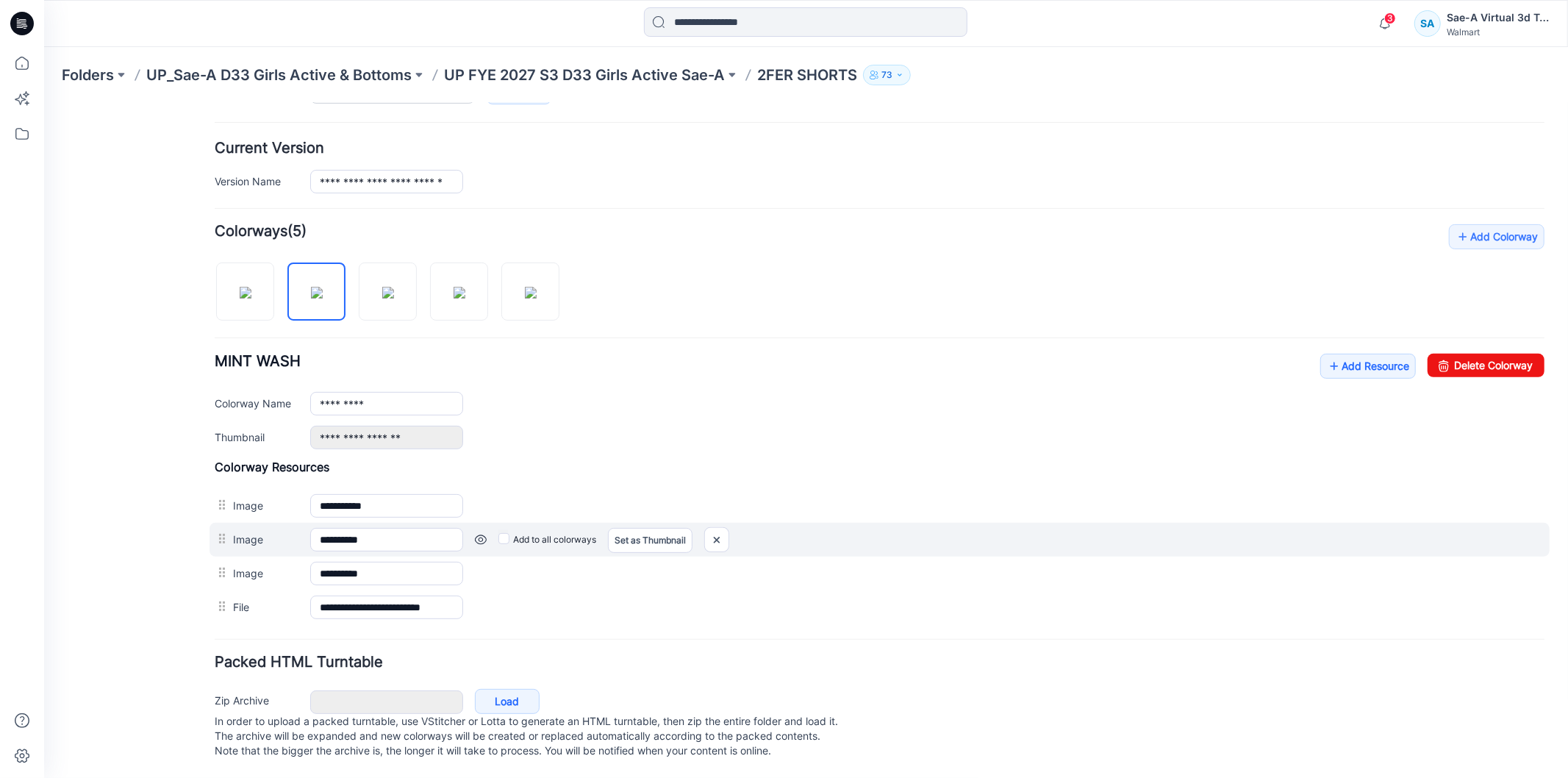
scroll to position [322, 0]
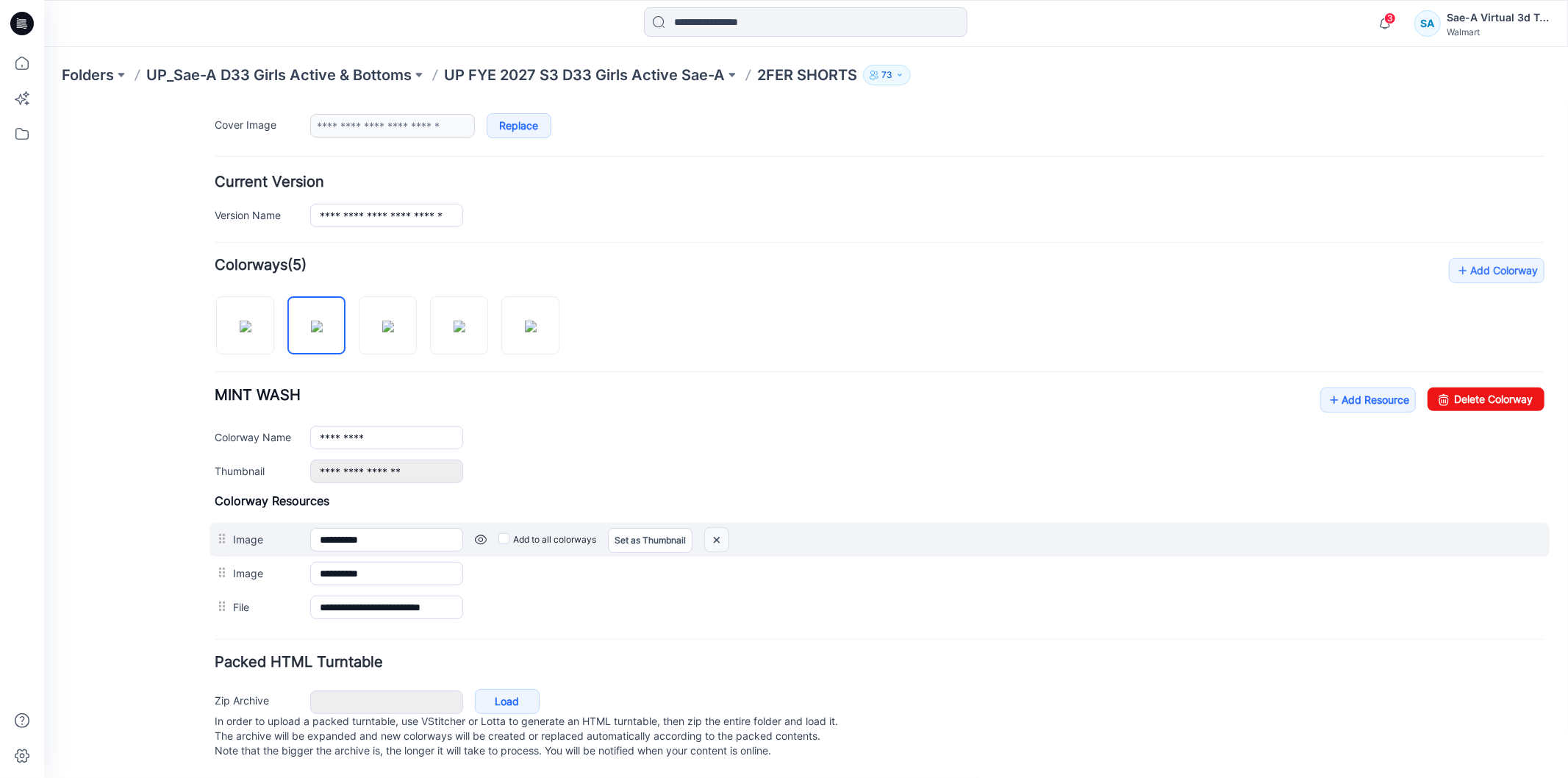
click at [716, 528] on img at bounding box center [716, 539] width 24 height 24
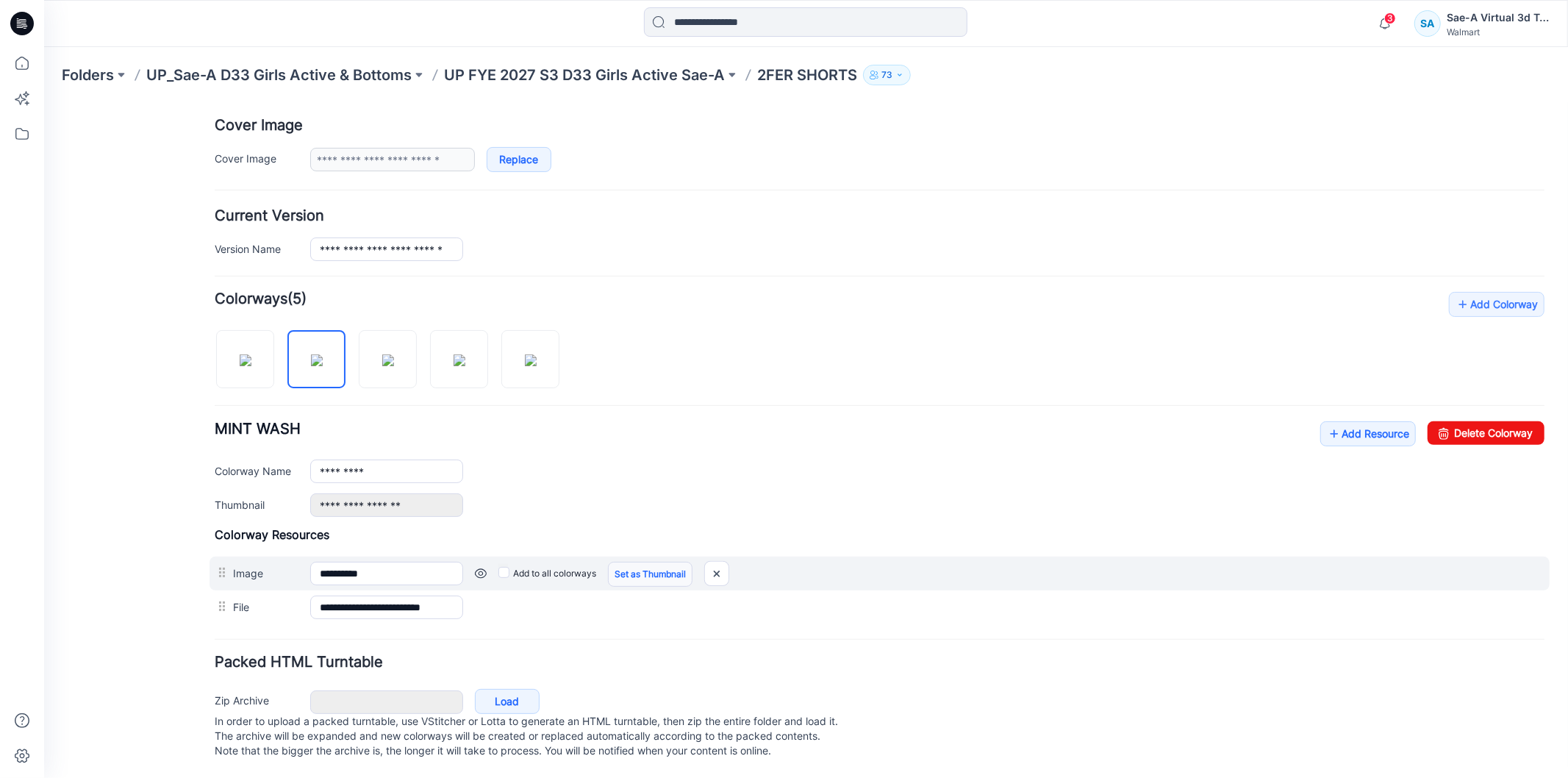
scroll to position [287, 0]
click at [715, 561] on img at bounding box center [716, 573] width 24 height 24
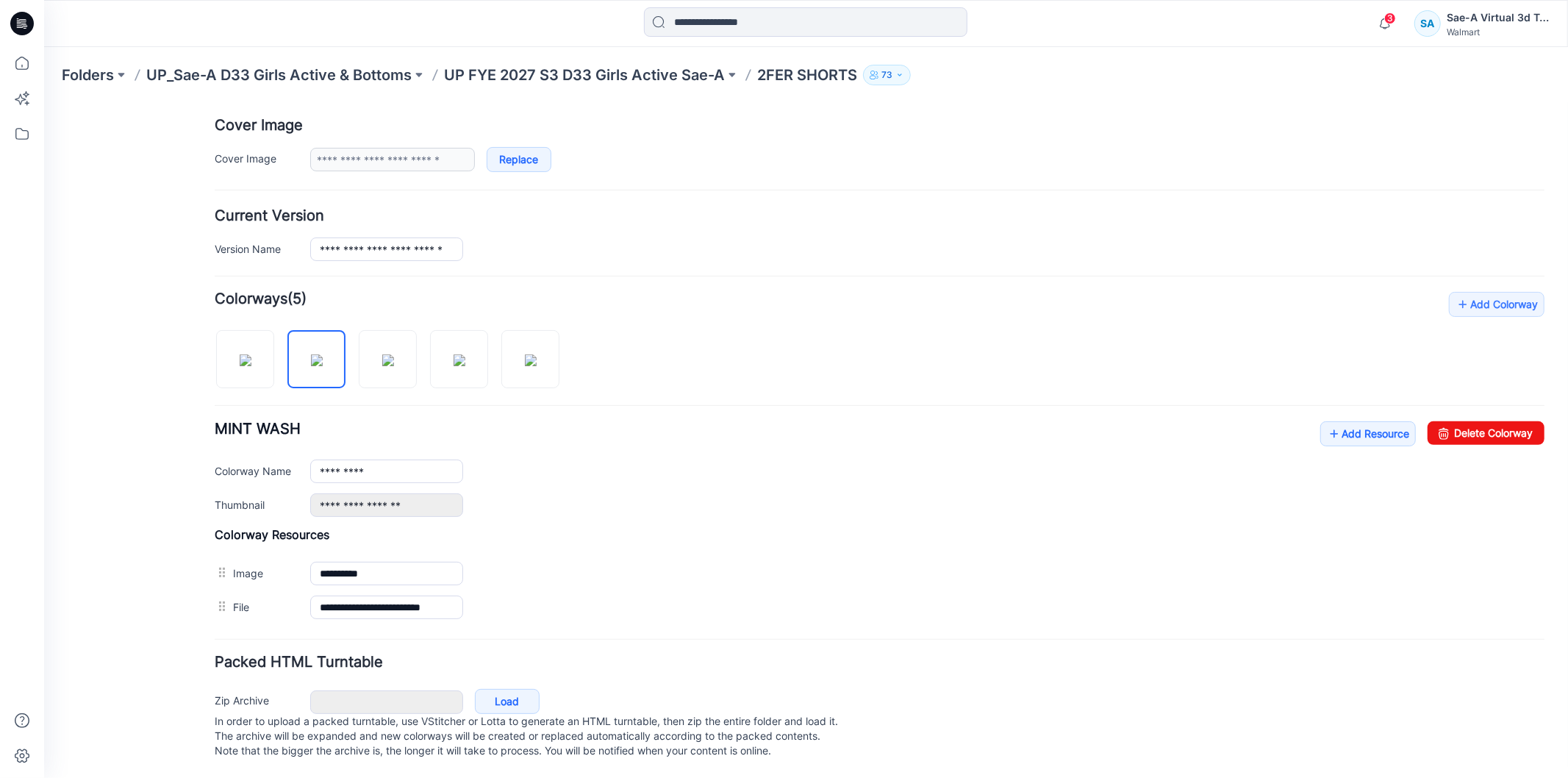
scroll to position [253, 0]
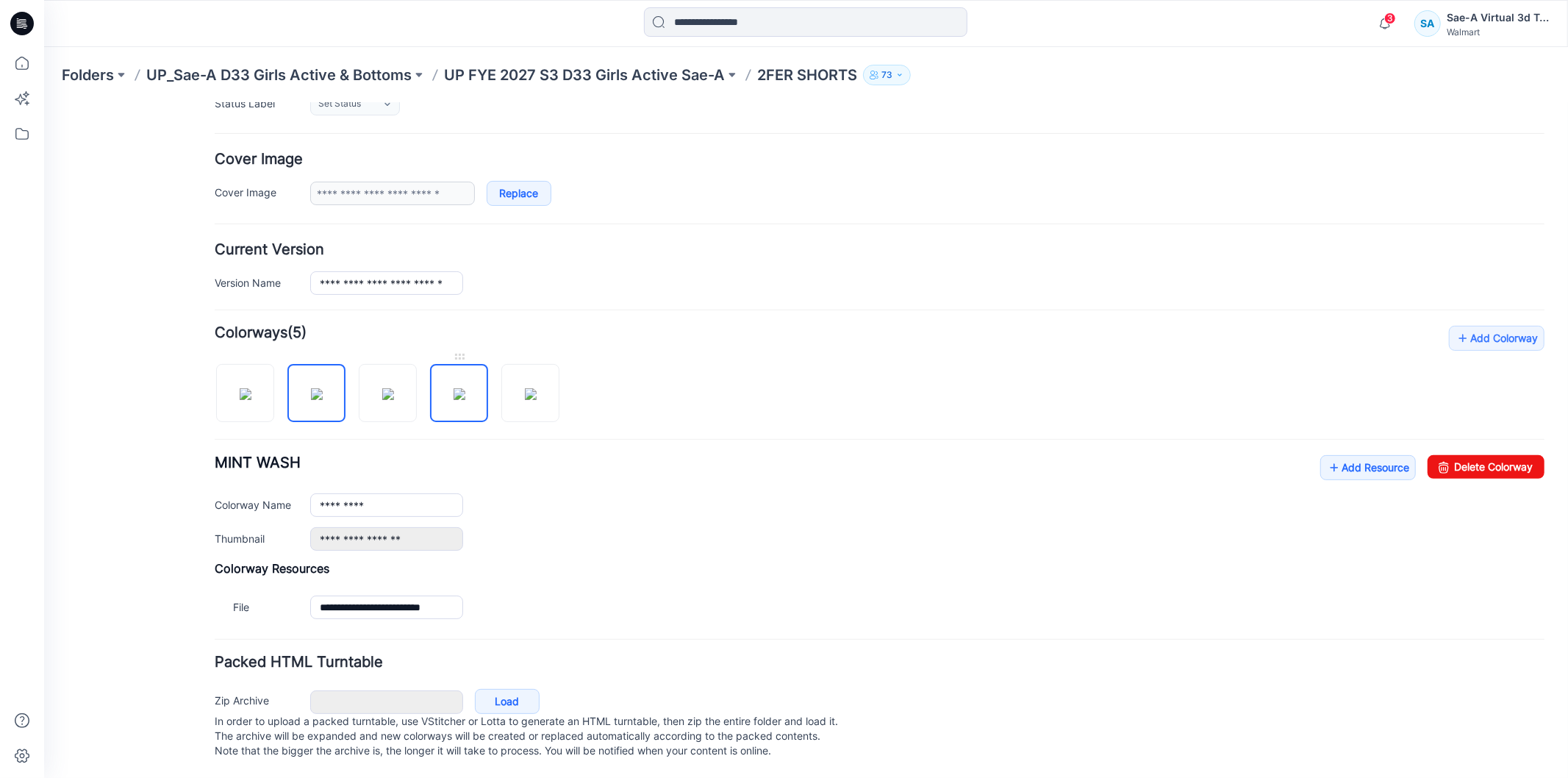
click at [464, 388] on img at bounding box center [458, 393] width 12 height 12
type input "**********"
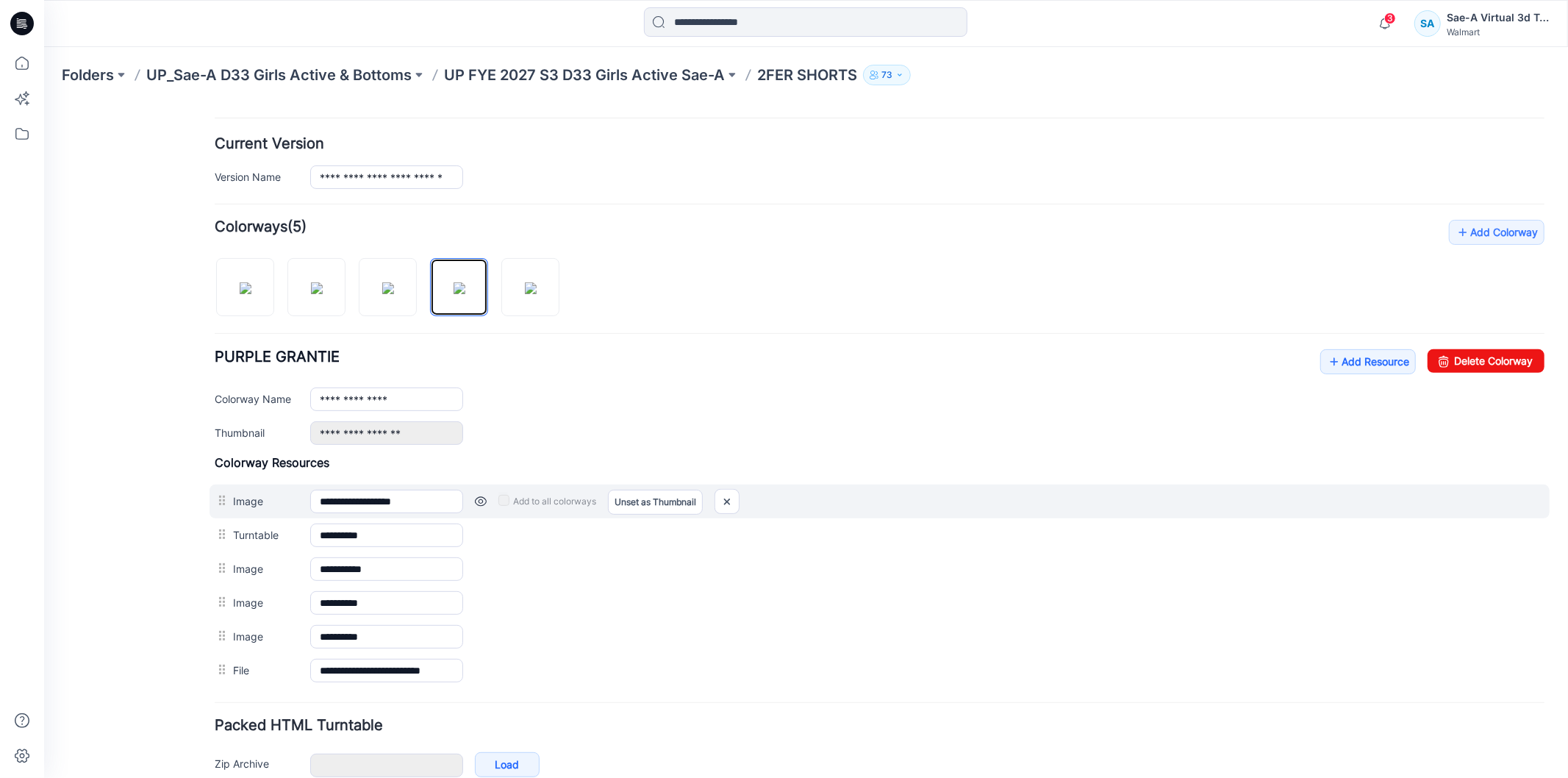
scroll to position [423, 0]
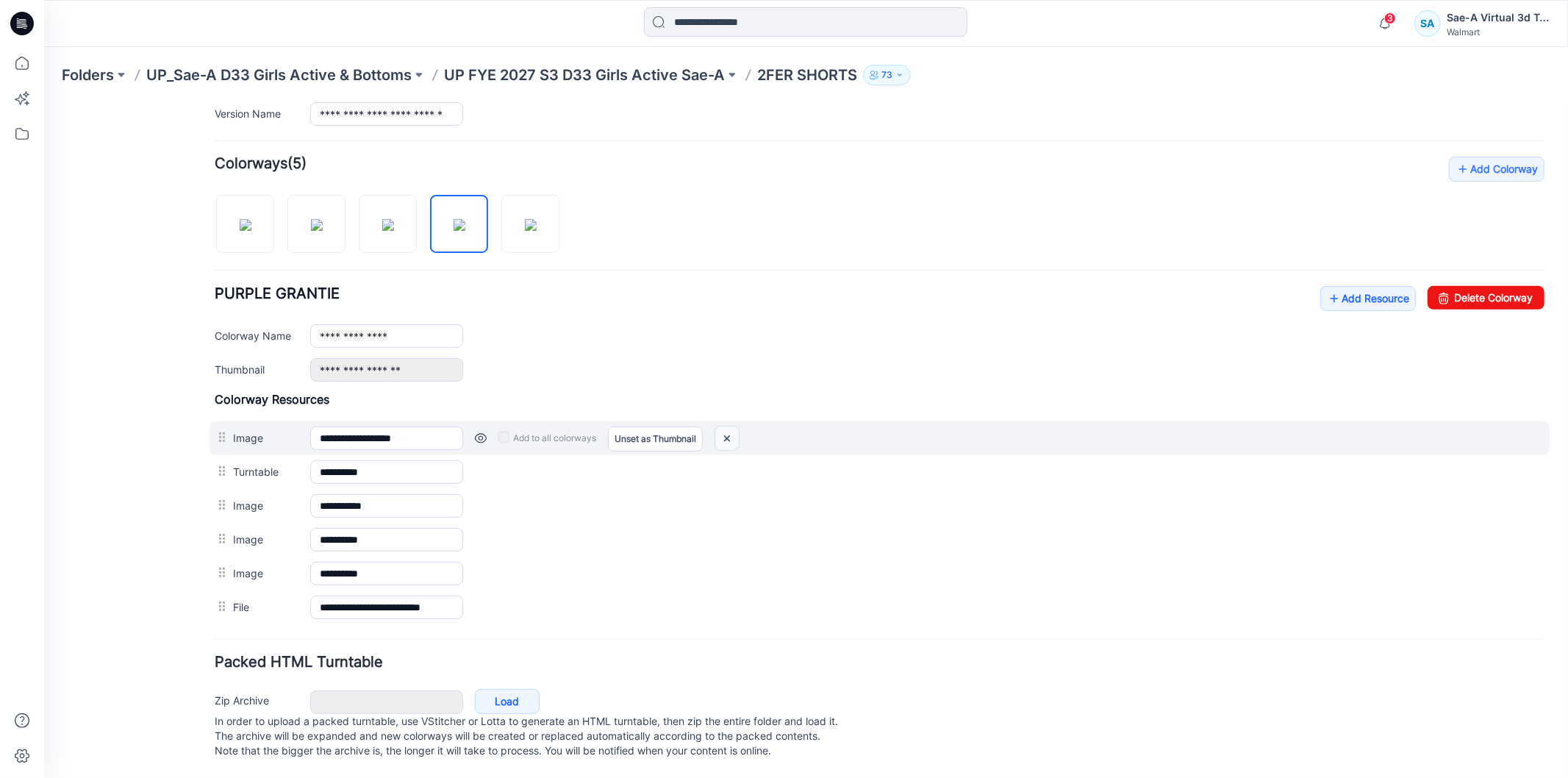
drag, startPoint x: 728, startPoint y: 421, endPoint x: 913, endPoint y: 188, distance: 297.5
click at [728, 426] on img at bounding box center [727, 438] width 24 height 24
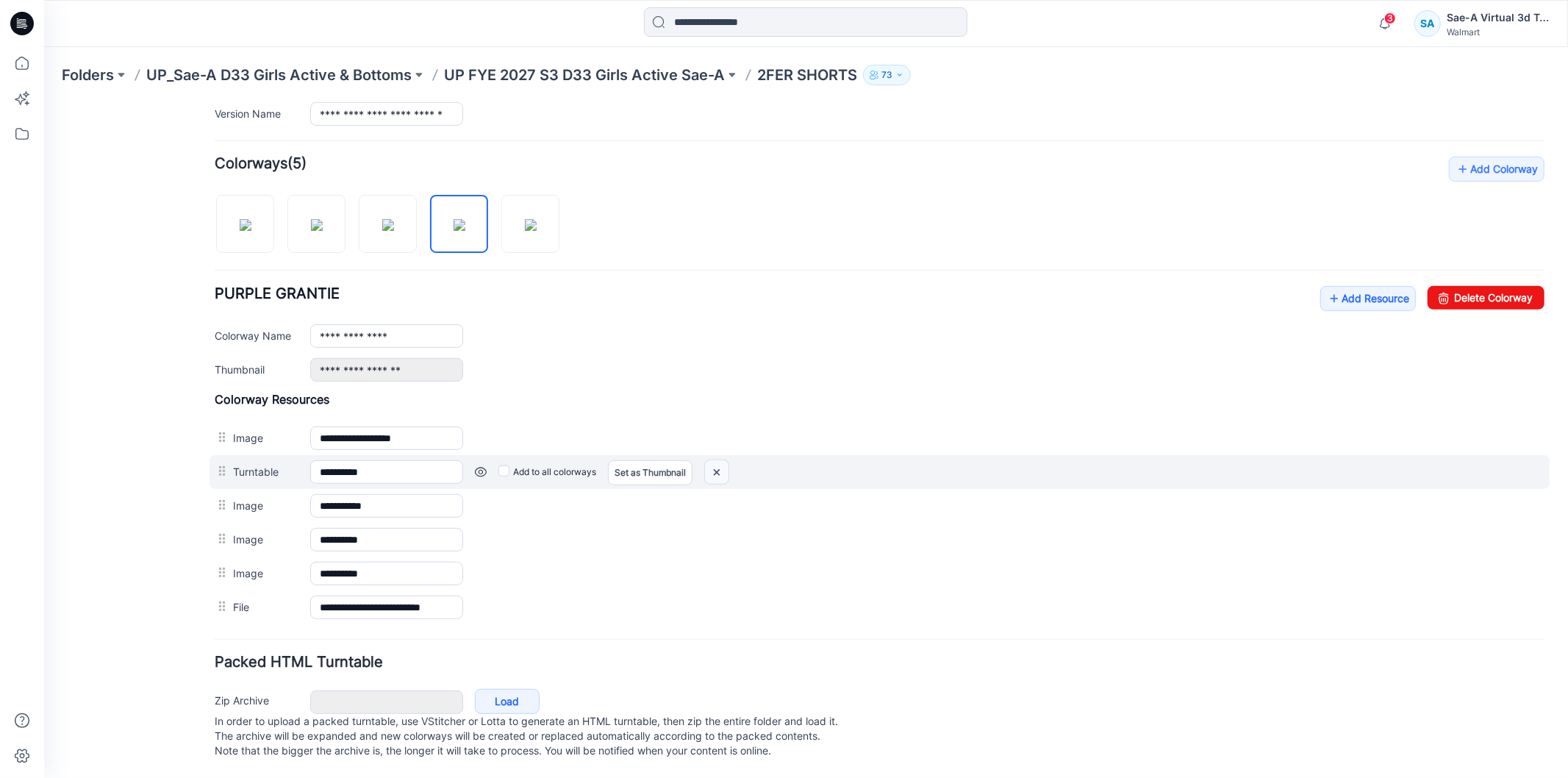
scroll to position [390, 0]
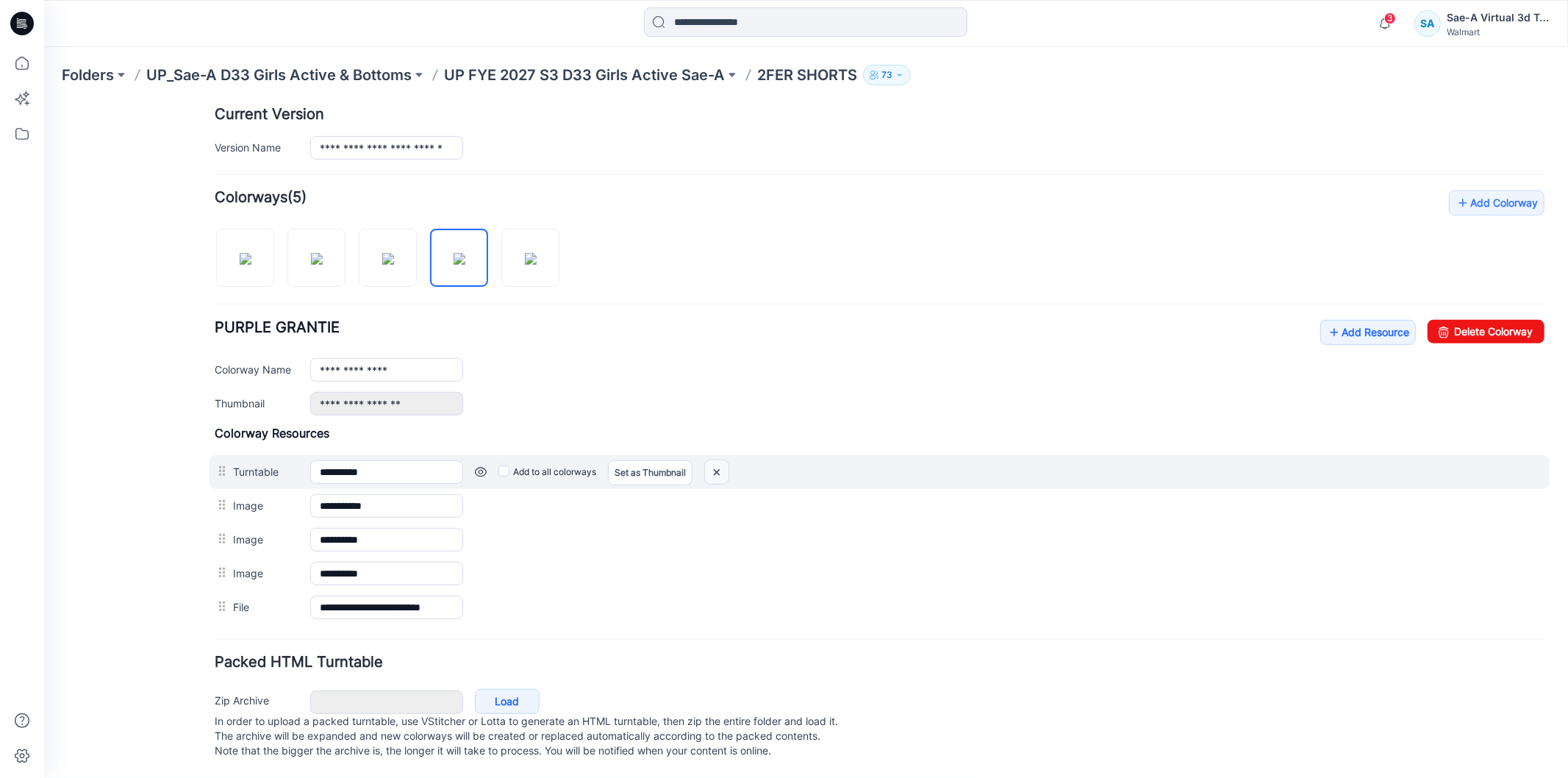
click at [724, 459] on img at bounding box center [716, 471] width 24 height 24
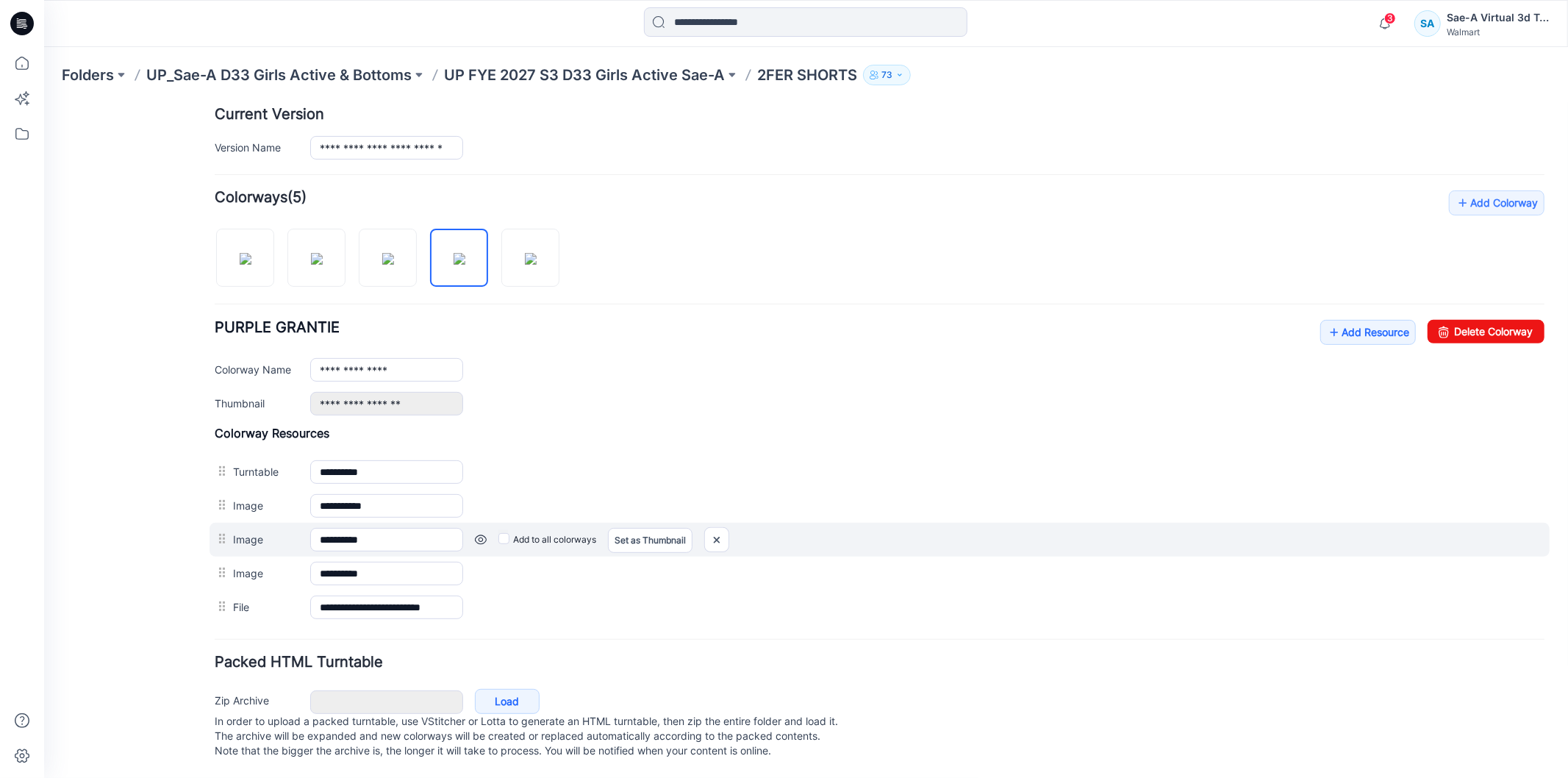
scroll to position [355, 0]
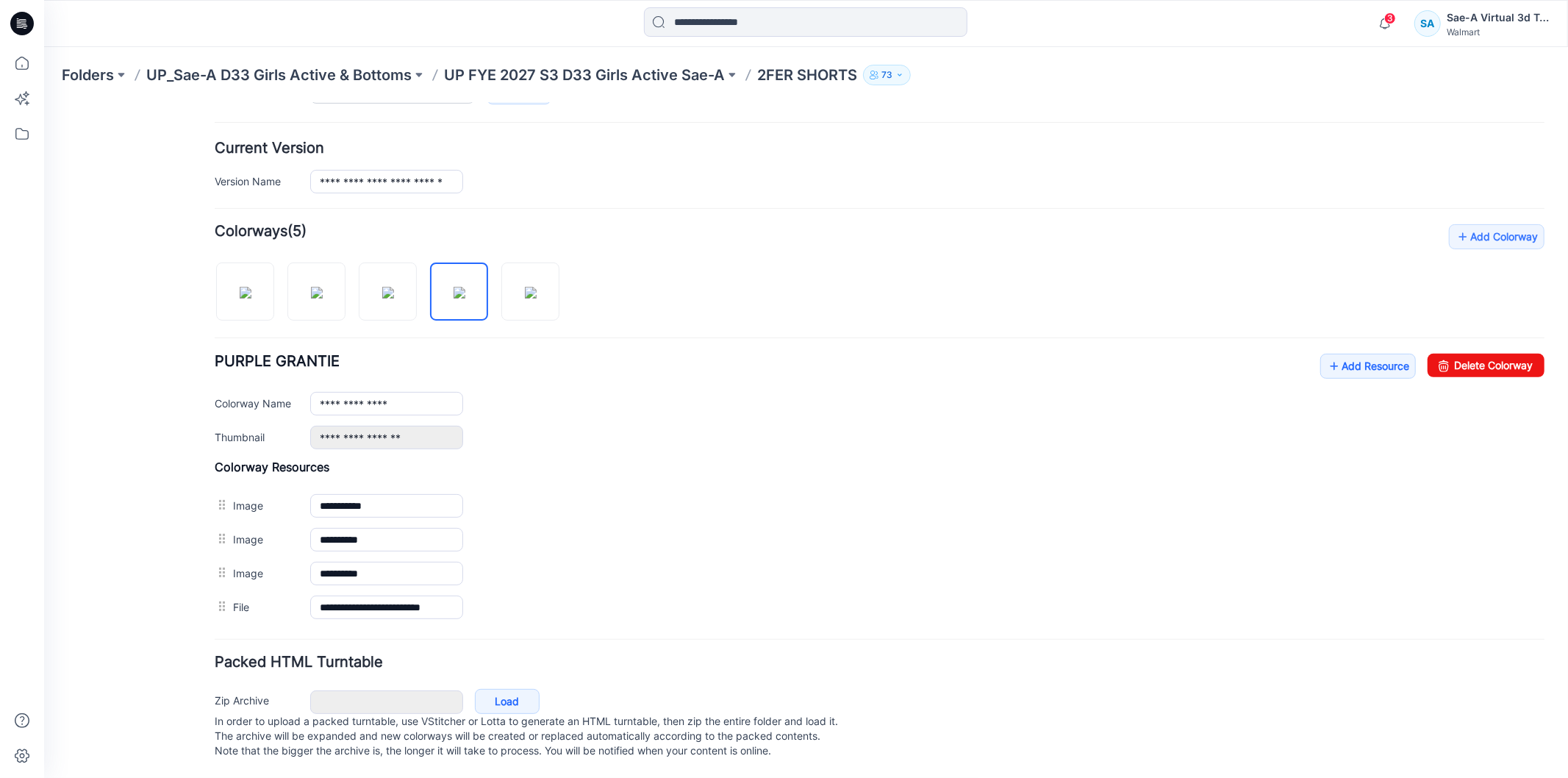
click at [44, 102] on img at bounding box center [44, 102] width 0 height 0
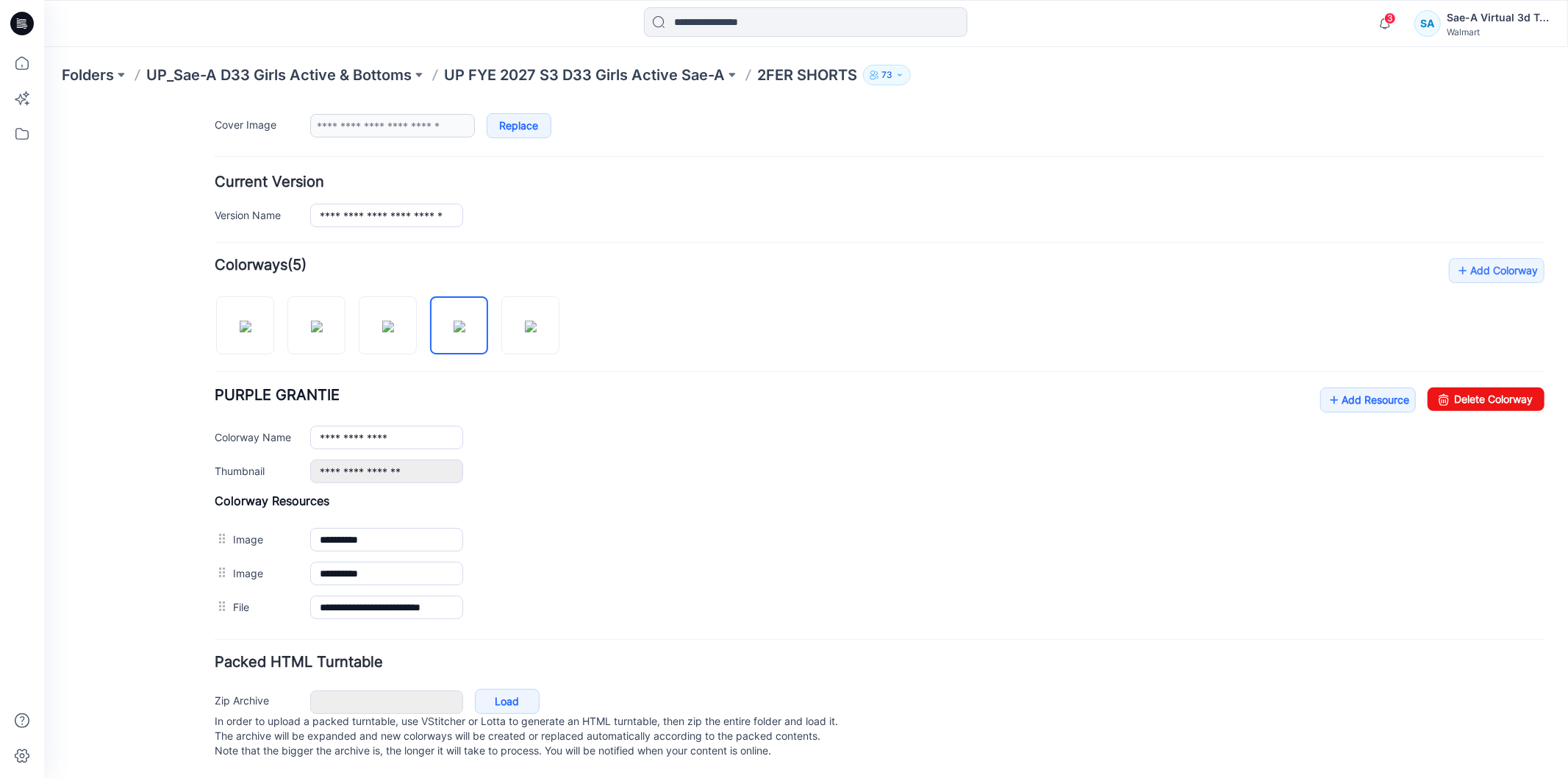
scroll to position [322, 0]
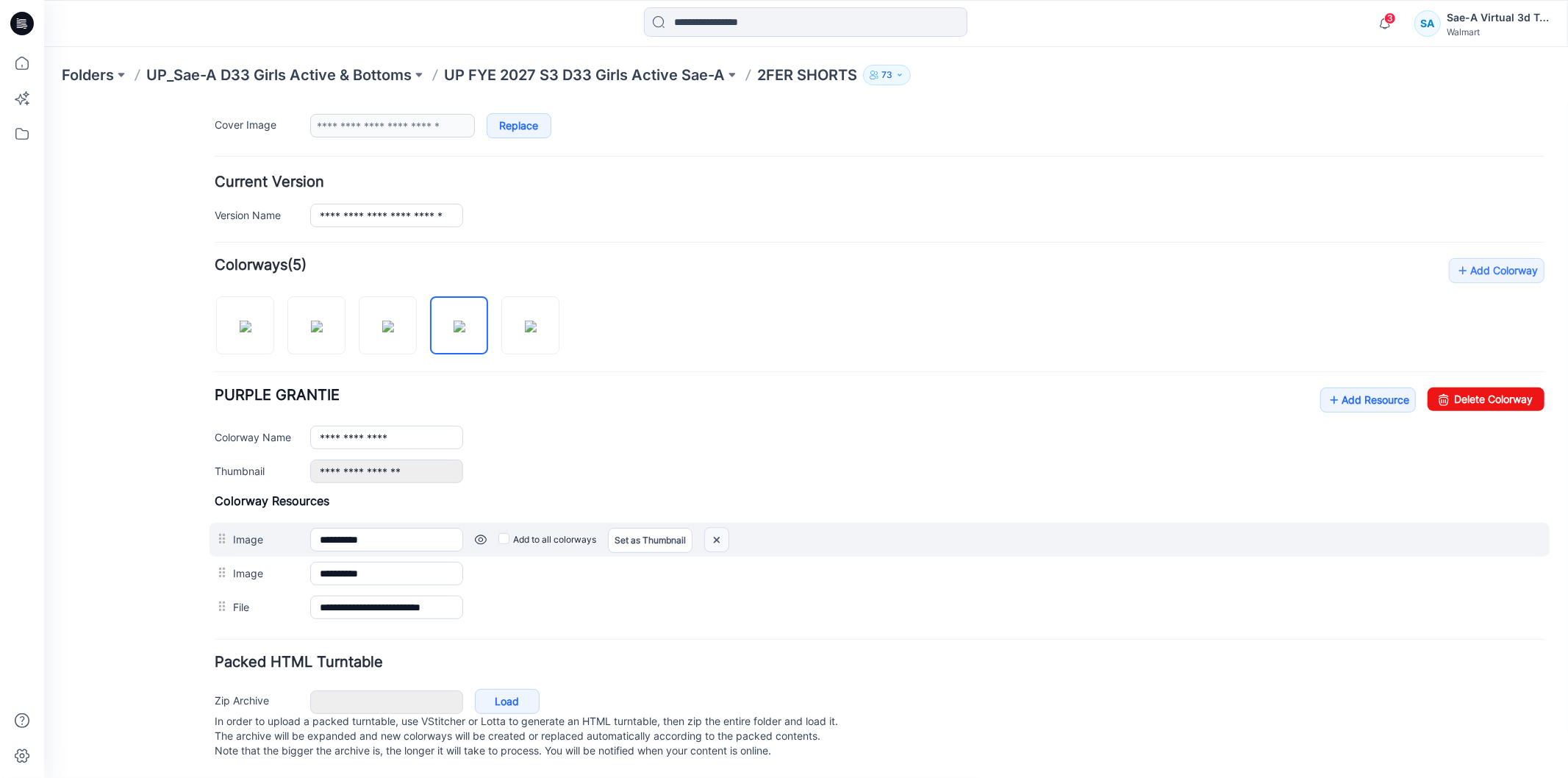
drag, startPoint x: 708, startPoint y: 522, endPoint x: 901, endPoint y: 181, distance: 391.8
click at [708, 528] on img at bounding box center [716, 539] width 24 height 24
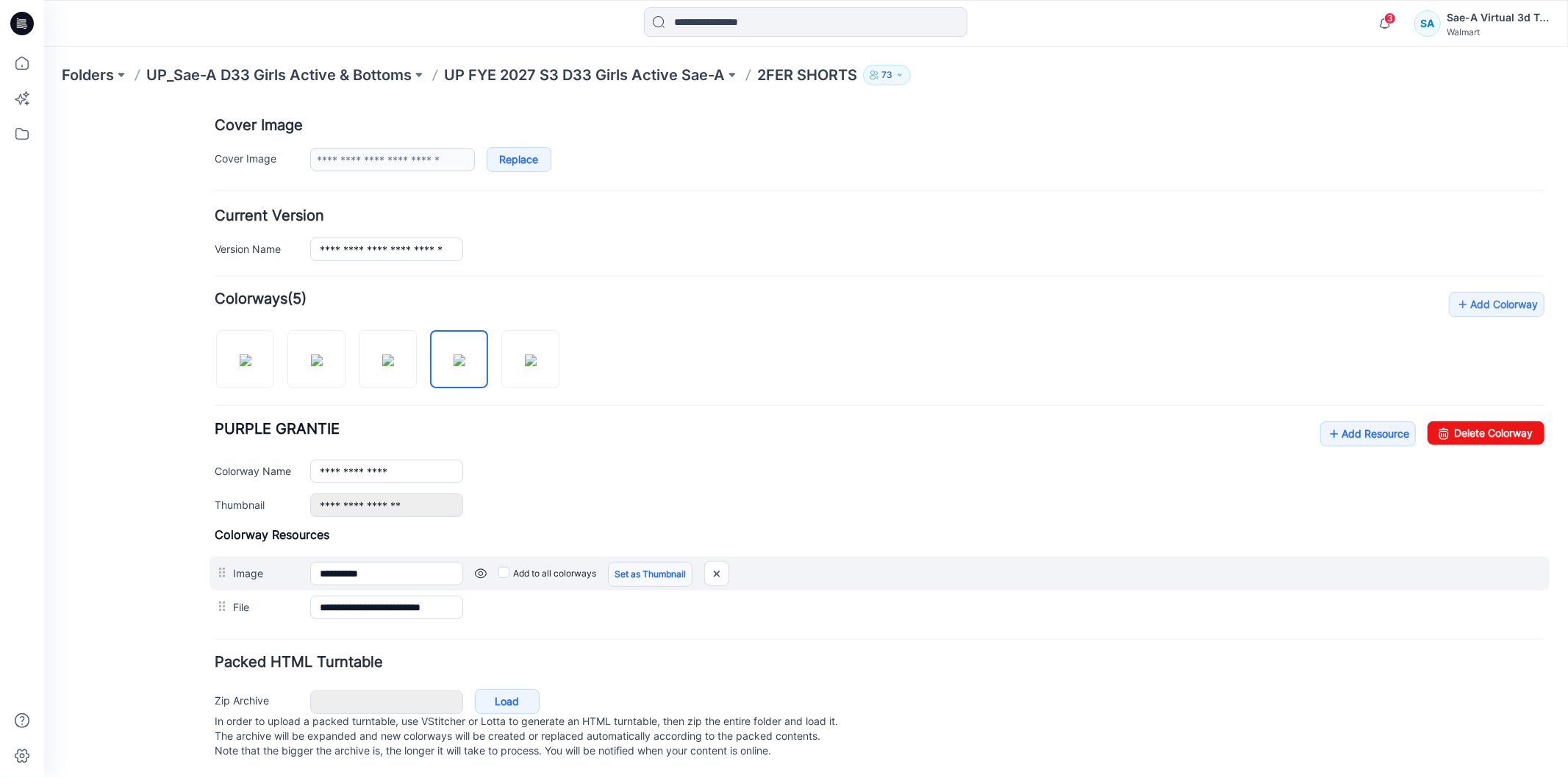
scroll to position [287, 0]
click at [727, 561] on img at bounding box center [716, 573] width 24 height 24
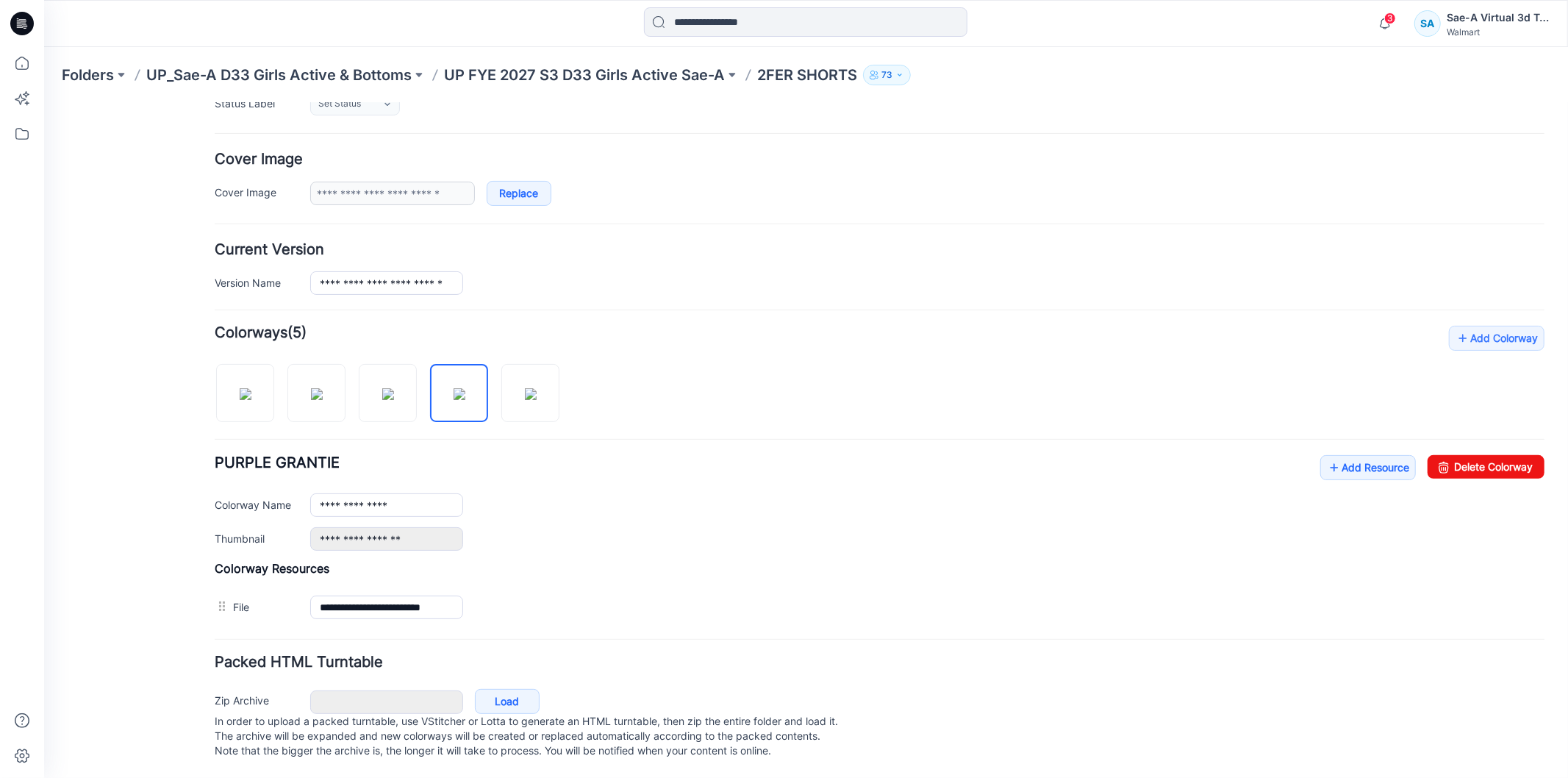
scroll to position [253, 0]
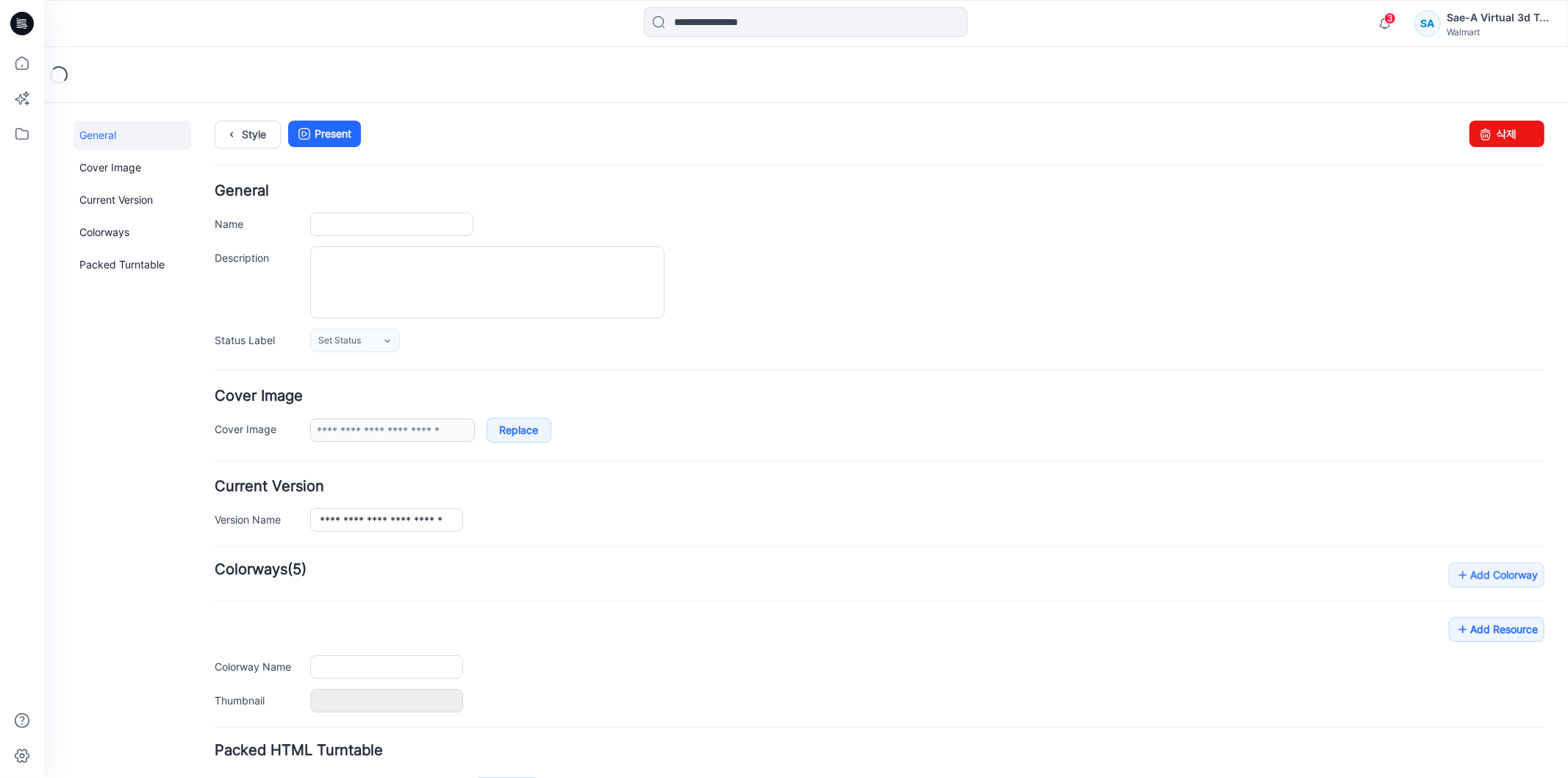
type input "**********"
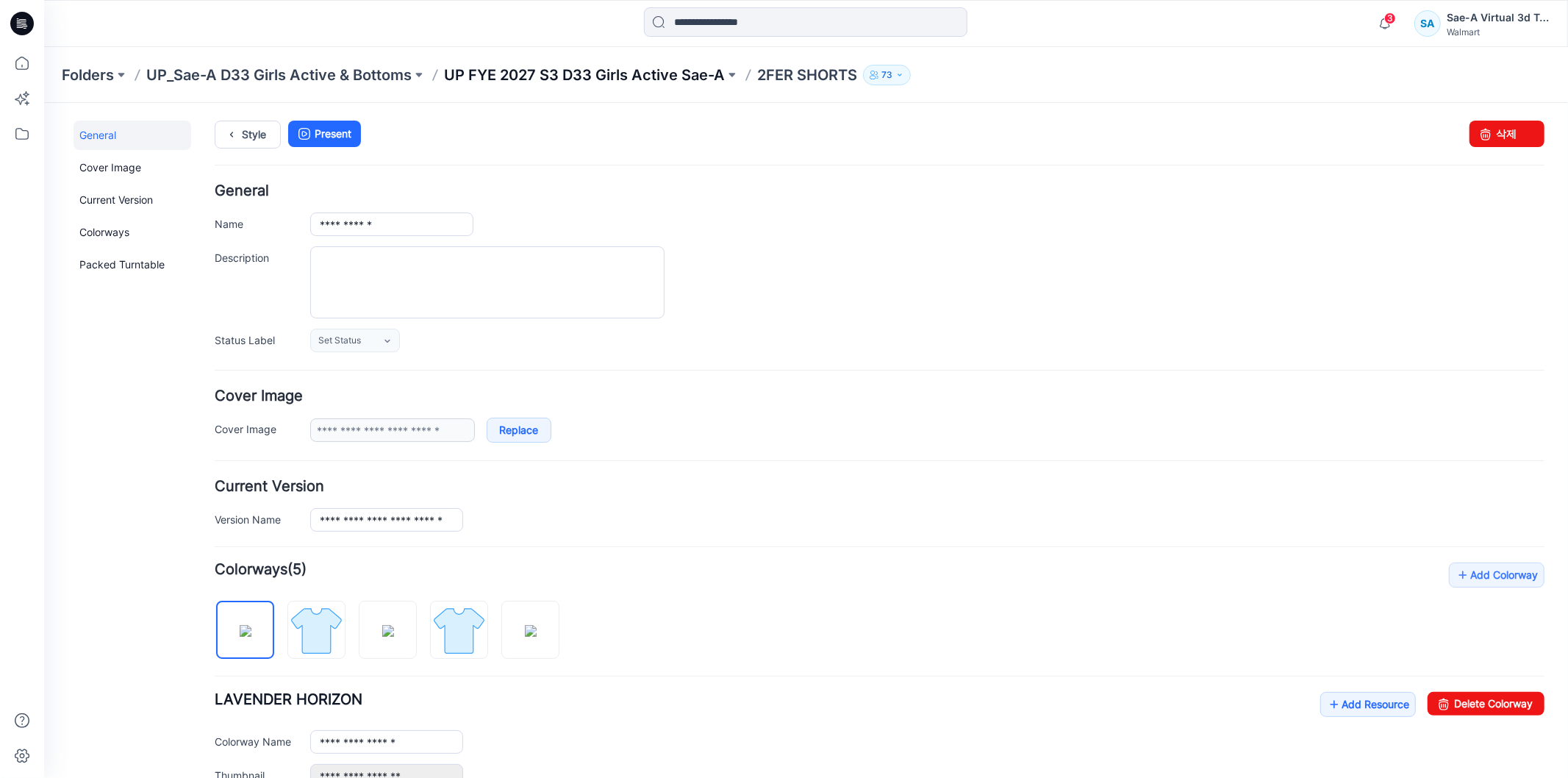
click at [655, 73] on p "UP FYE 2027 S3 D33 Girls Active Sae-A" at bounding box center [584, 75] width 281 height 21
